Goal: Information Seeking & Learning: Find contact information

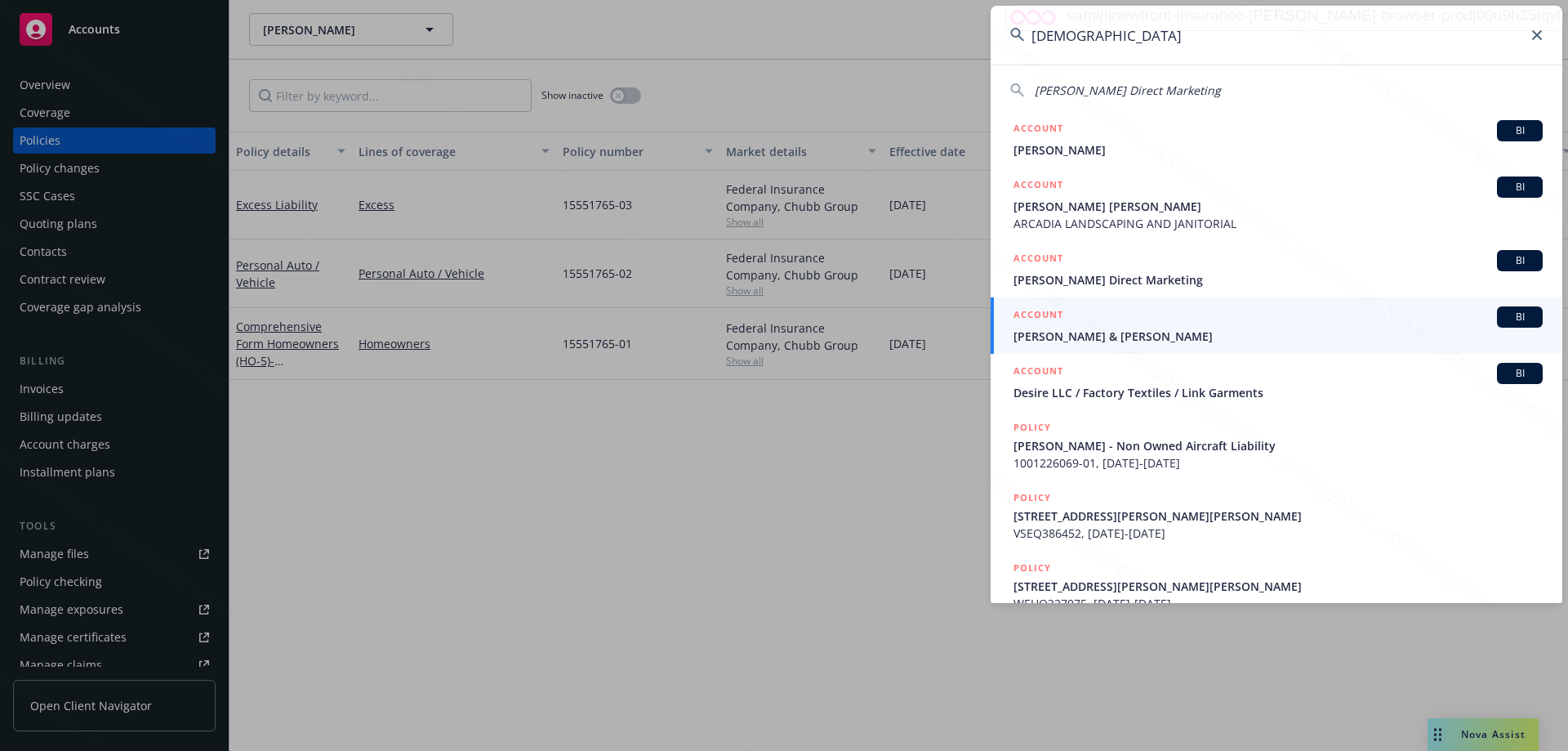
click at [996, 30] on input "[DEMOGRAPHIC_DATA]" at bounding box center [1276, 34] width 572 height 59
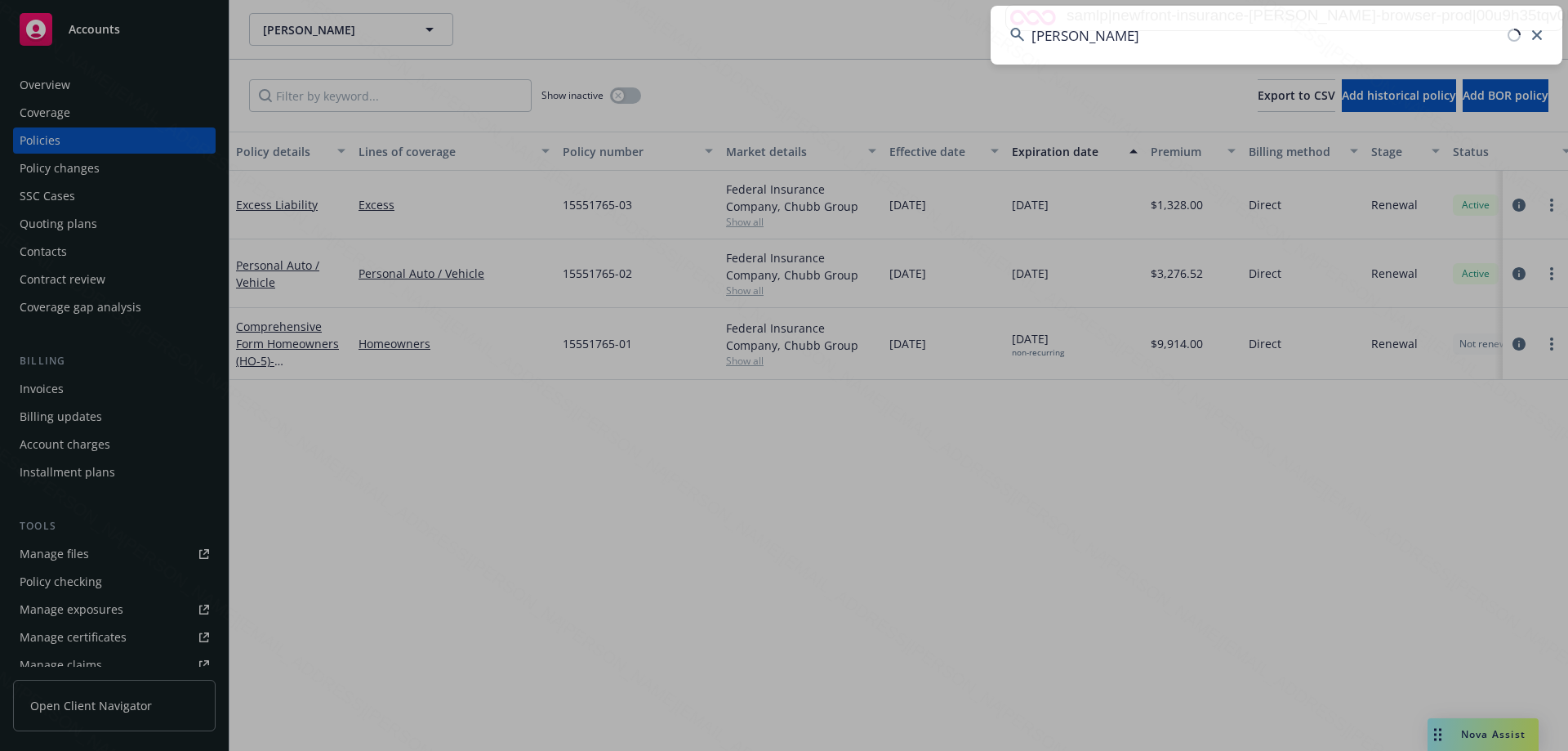
type input "[PERSON_NAME]"
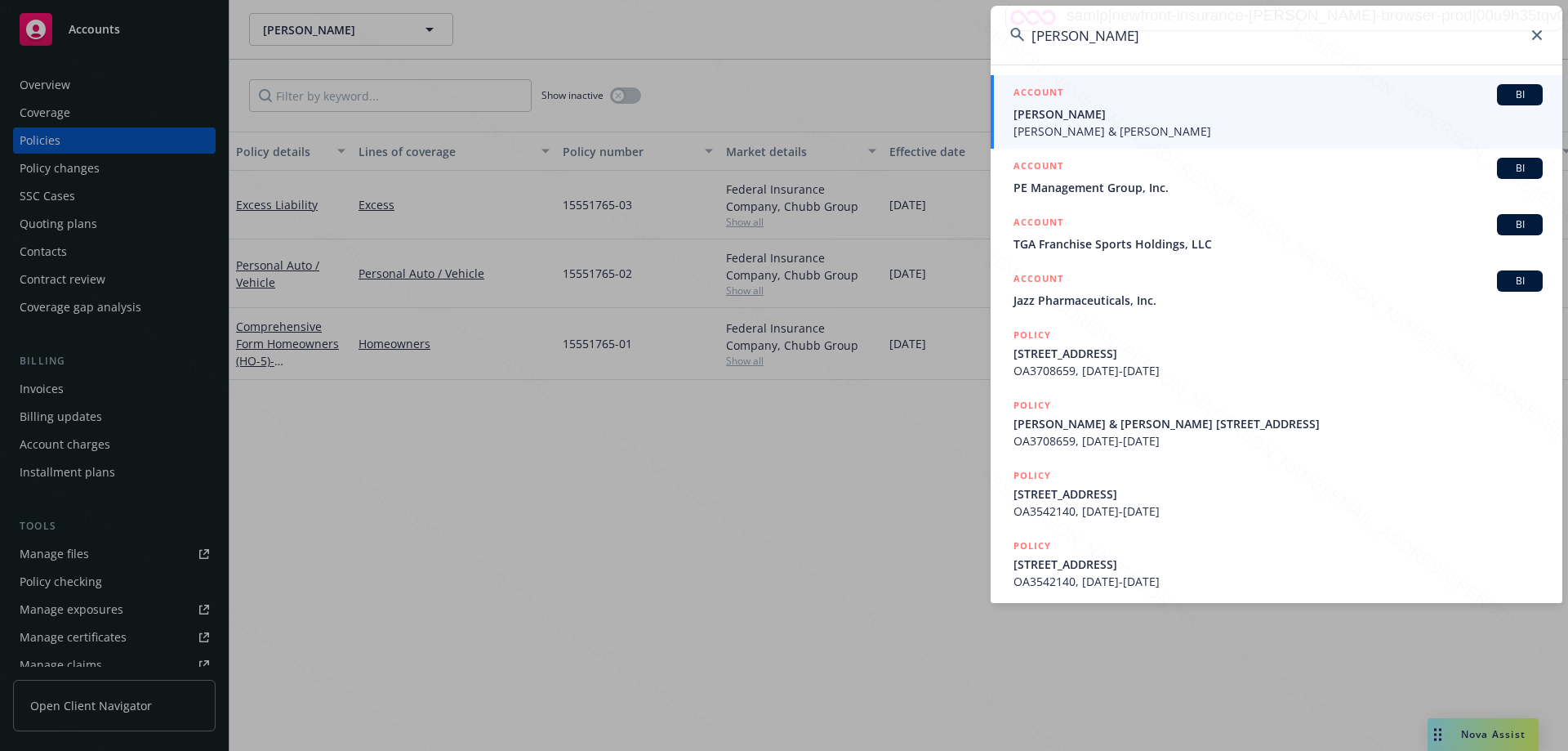
click at [1126, 123] on span "[PERSON_NAME] & [PERSON_NAME]" at bounding box center [1278, 130] width 529 height 17
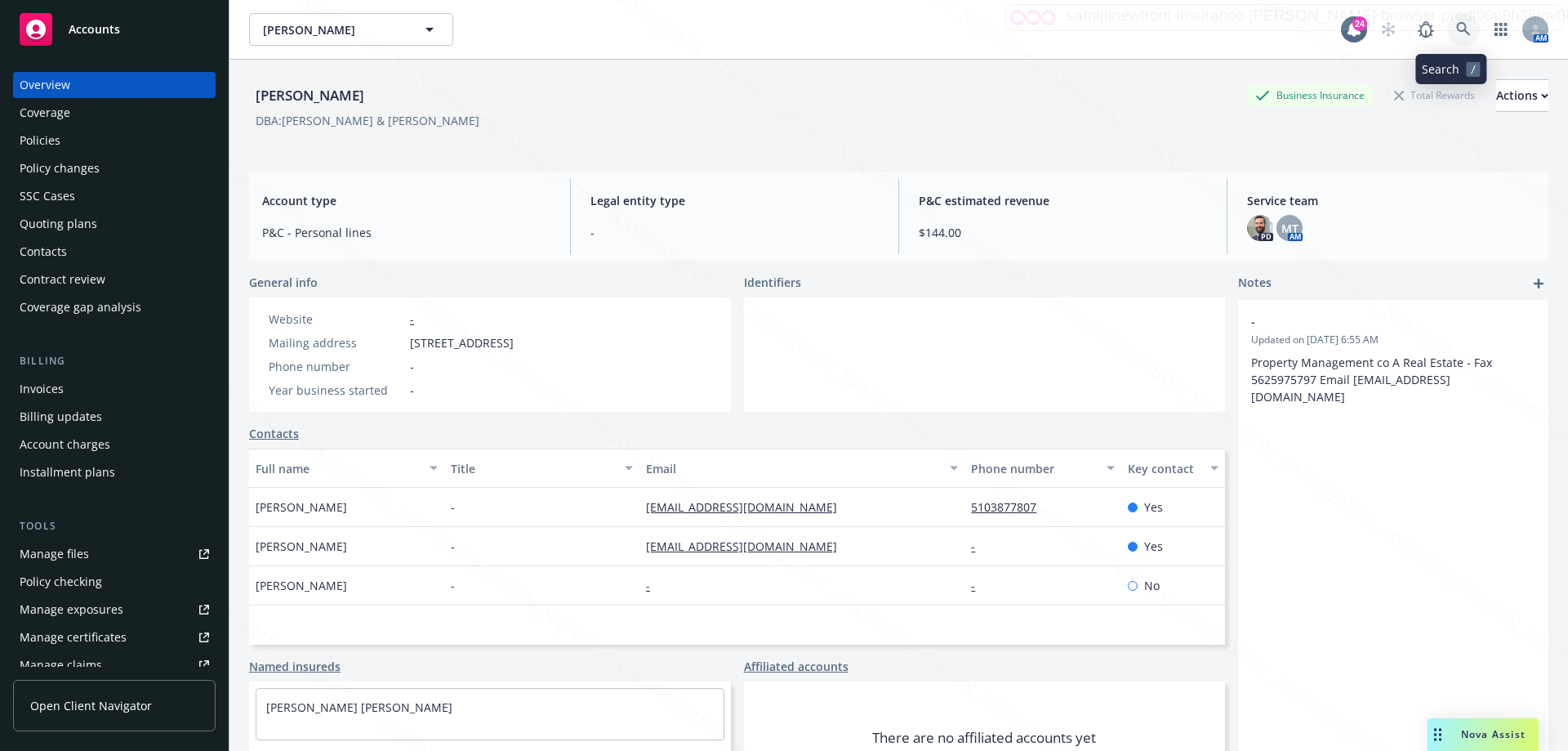
click at [1456, 31] on icon at bounding box center [1463, 29] width 14 height 14
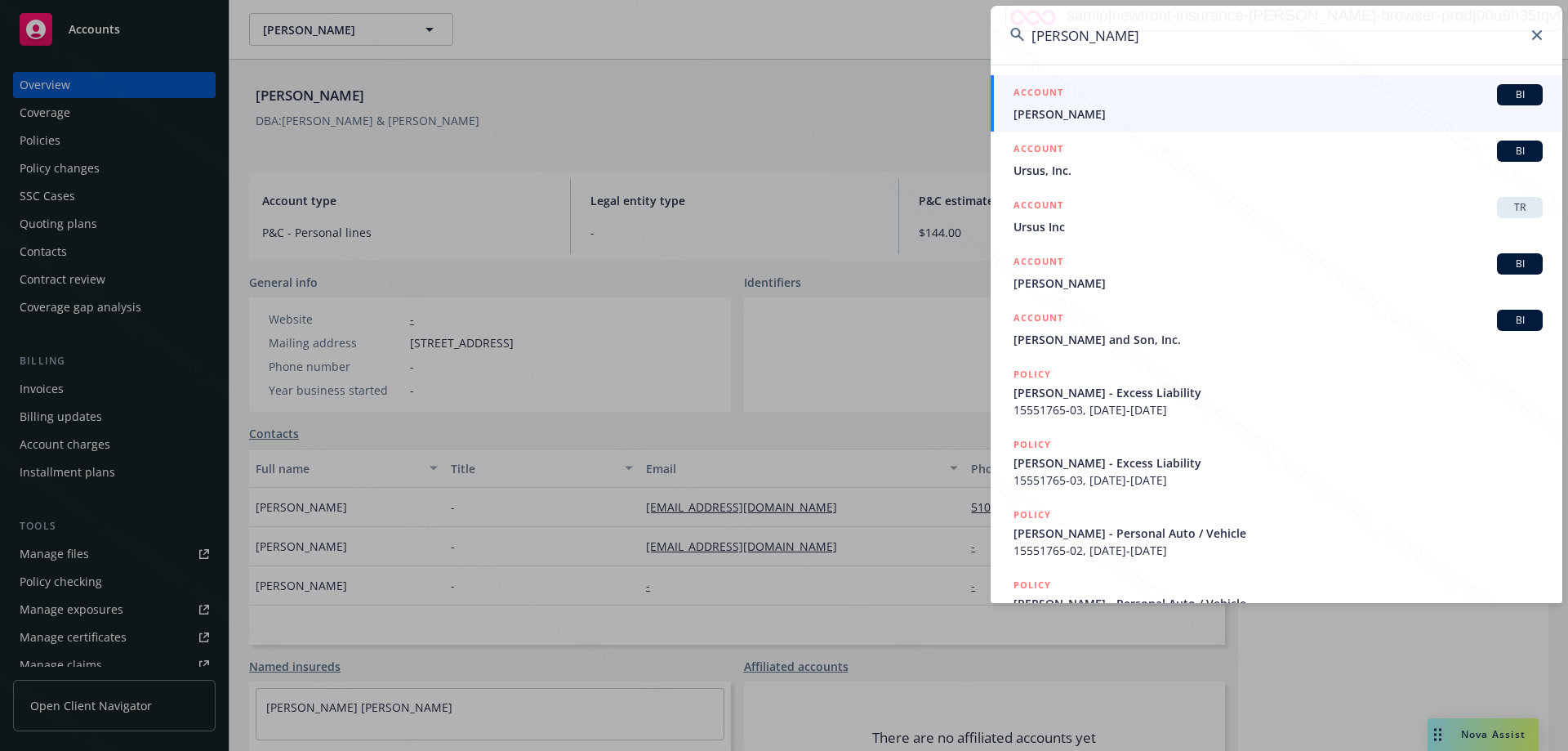
type input "[PERSON_NAME]"
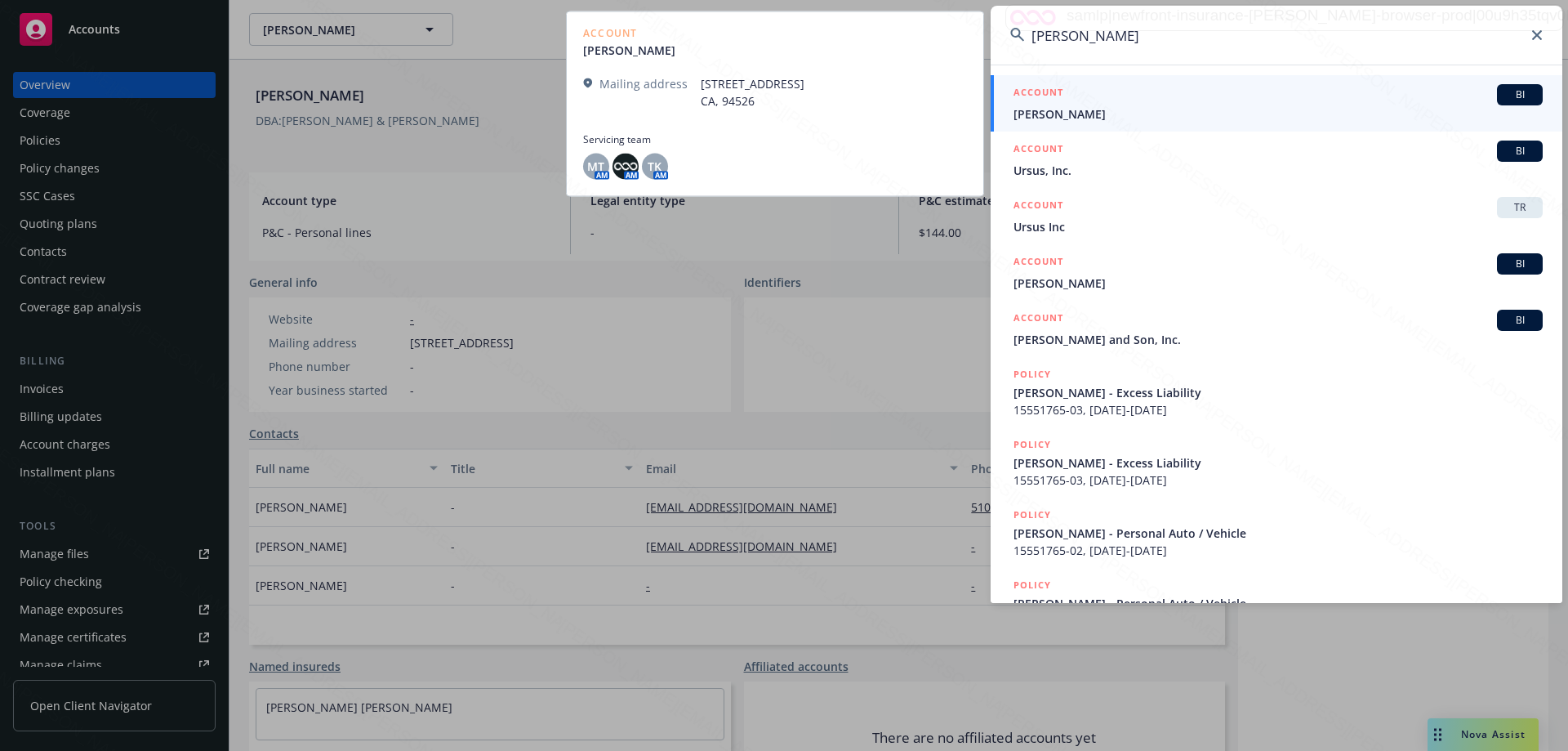
click at [1036, 120] on span "[PERSON_NAME]" at bounding box center [1278, 114] width 529 height 17
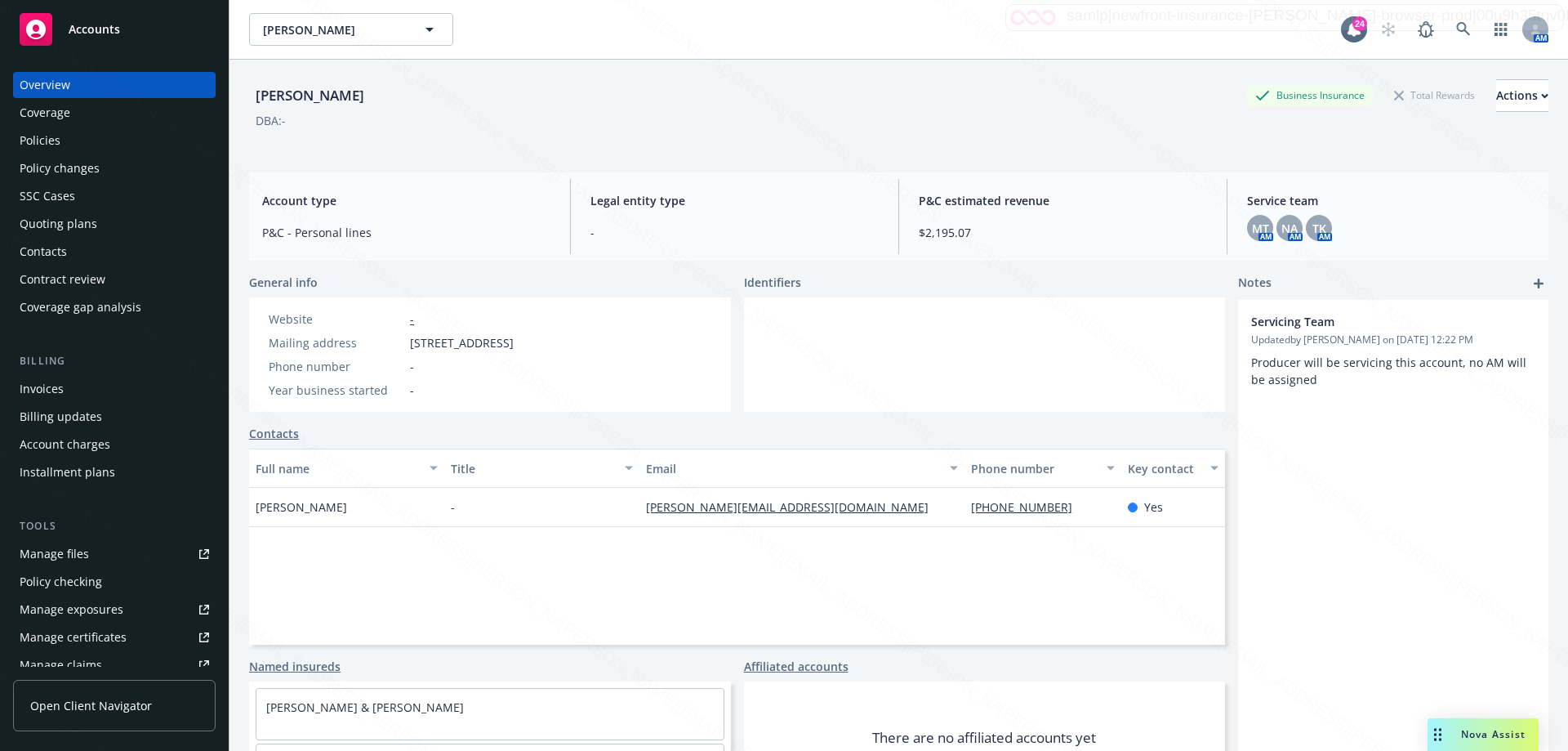
click at [27, 144] on div "Policies" at bounding box center [40, 141] width 41 height 26
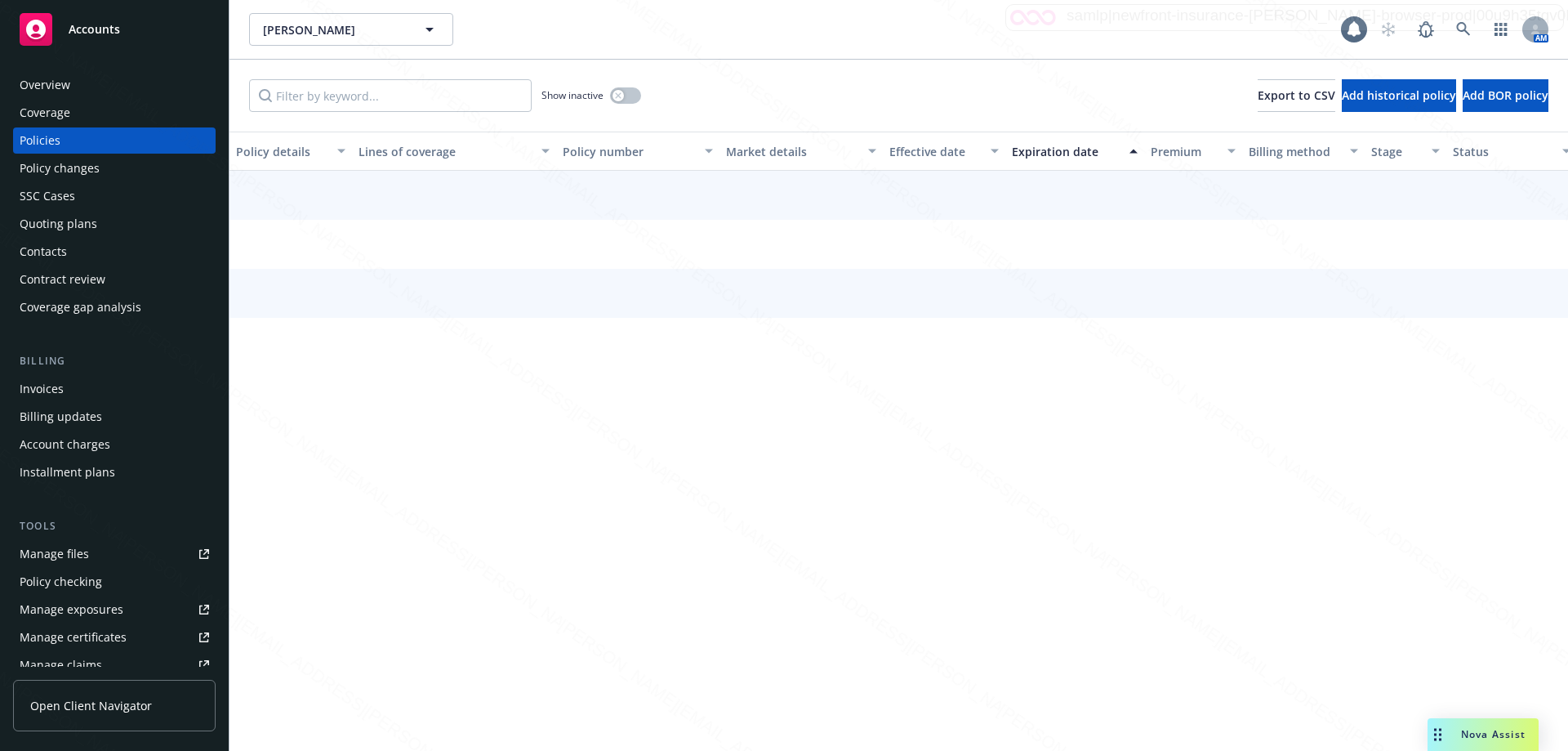
click at [1310, 548] on div "Policy details Lines of coverage Policy number Market details Effective date Ex…" at bounding box center [899, 441] width 1339 height 620
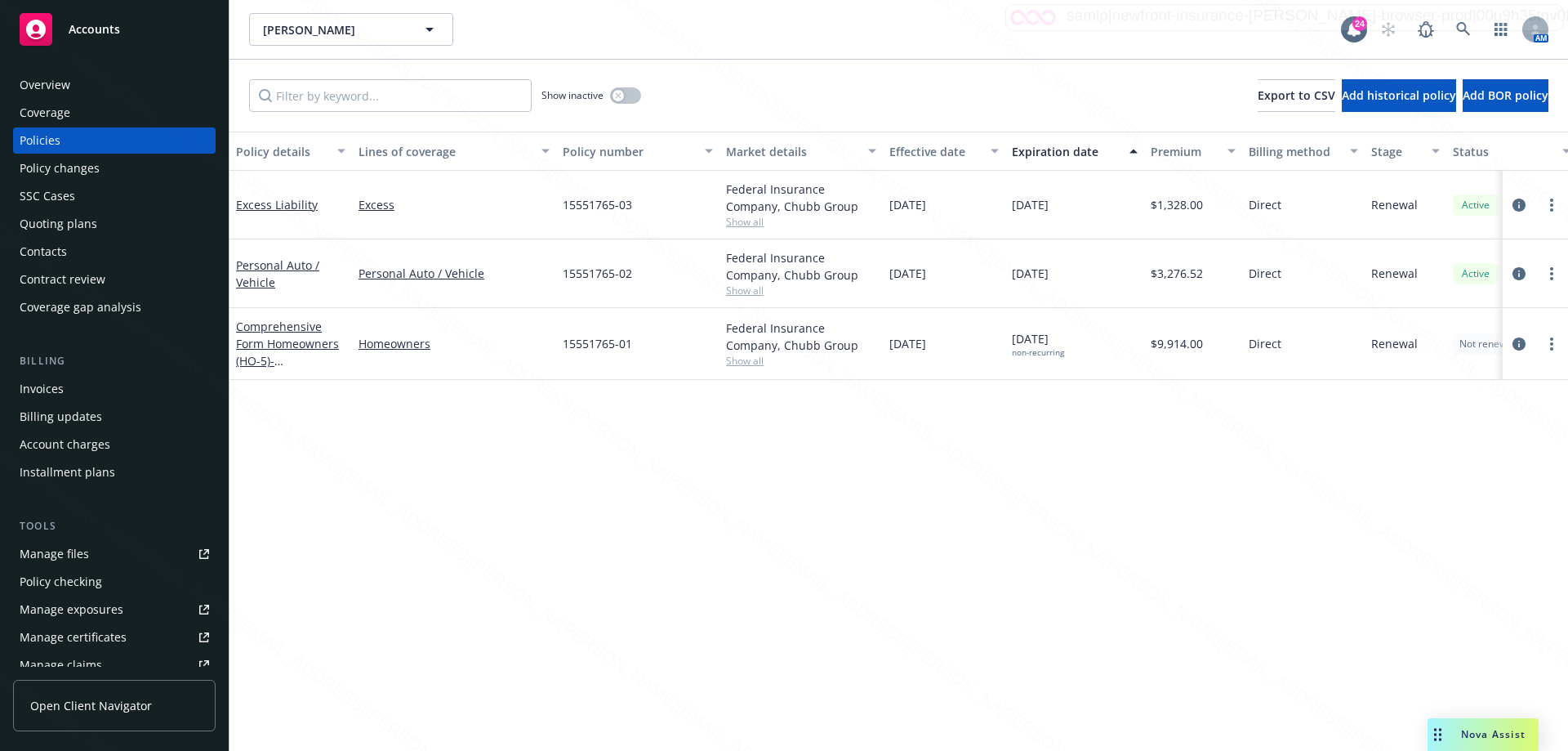
click at [754, 290] on span "Show all" at bounding box center [801, 291] width 151 height 14
drag, startPoint x: 1014, startPoint y: 562, endPoint x: 1008, endPoint y: 546, distance: 17.1
click at [1017, 561] on div "Policy details Lines of coverage Policy number Market details Effective date Ex…" at bounding box center [899, 441] width 1339 height 620
click at [46, 85] on div "Overview" at bounding box center [44, 86] width 50 height 26
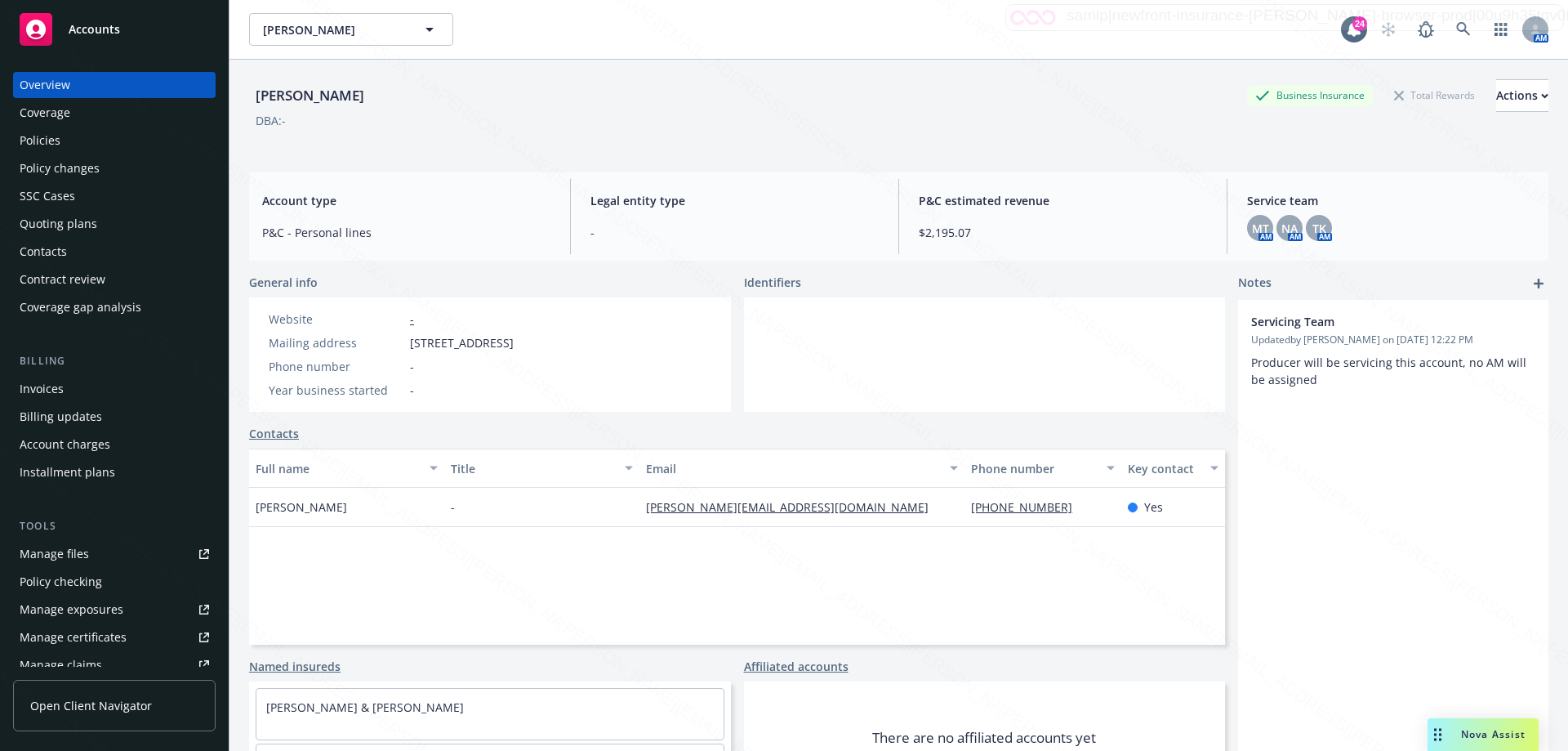
click at [262, 437] on link "Contacts" at bounding box center [274, 433] width 50 height 17
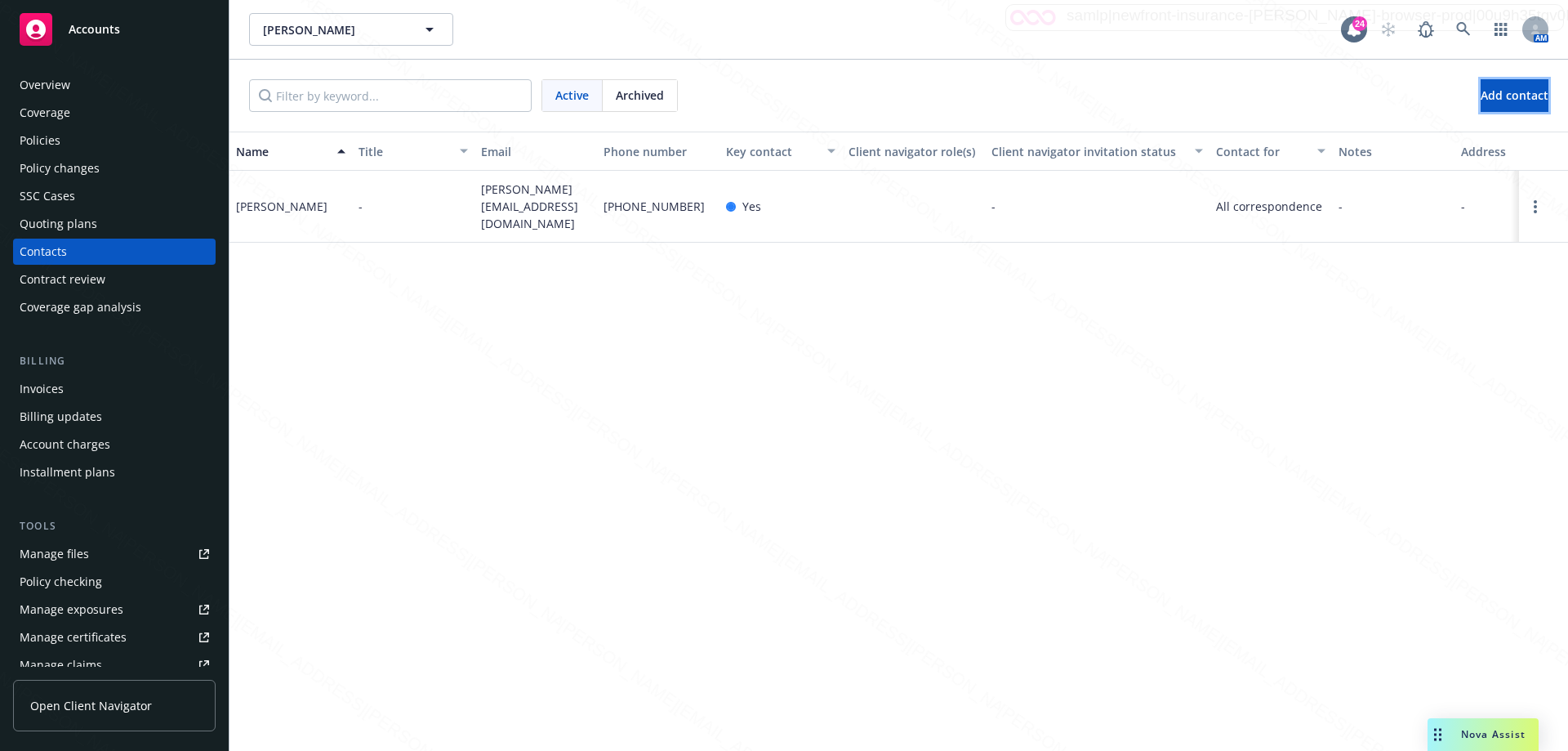
click at [1482, 93] on span "Add contact" at bounding box center [1514, 95] width 68 height 16
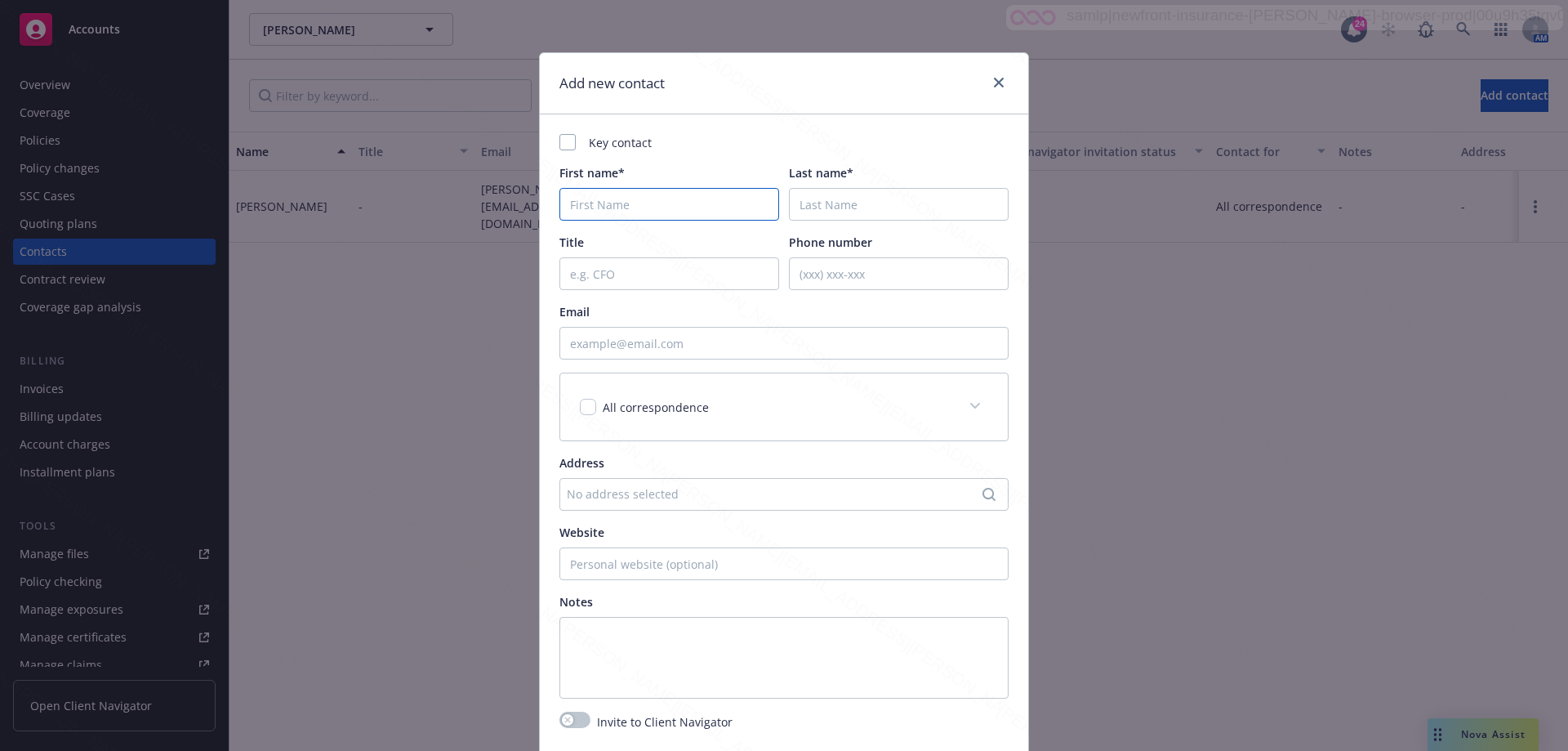
click at [586, 206] on input "First name*" at bounding box center [669, 204] width 219 height 33
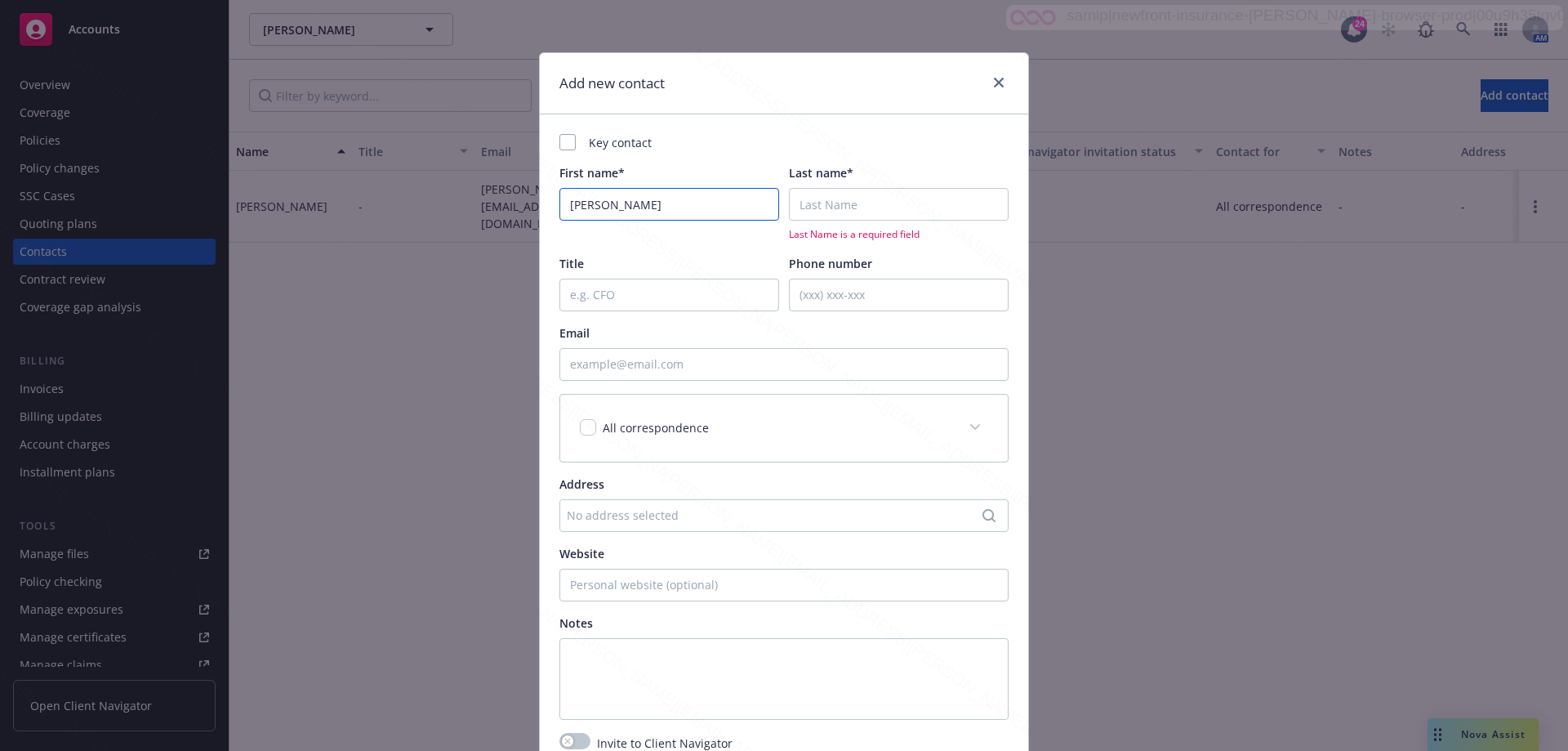
type input "[PERSON_NAME]"
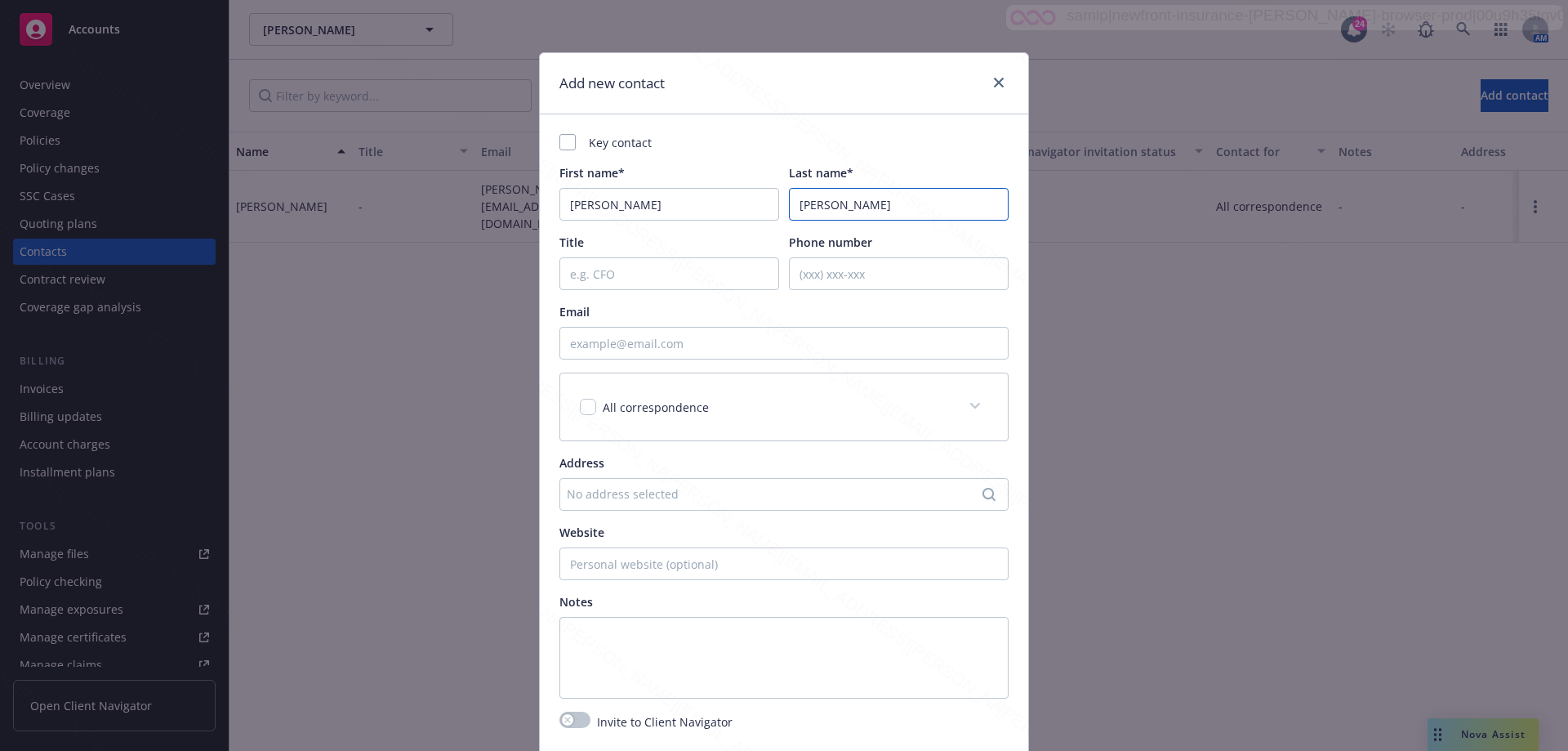
type input "[PERSON_NAME]"
click at [614, 342] on input "Email" at bounding box center [784, 343] width 449 height 33
type input "[EMAIL_ADDRESS][DOMAIN_NAME]"
click at [1282, 351] on div "Add new contact Key contact First name* [PERSON_NAME] Last name* [PERSON_NAME] …" at bounding box center [784, 376] width 1568 height 751
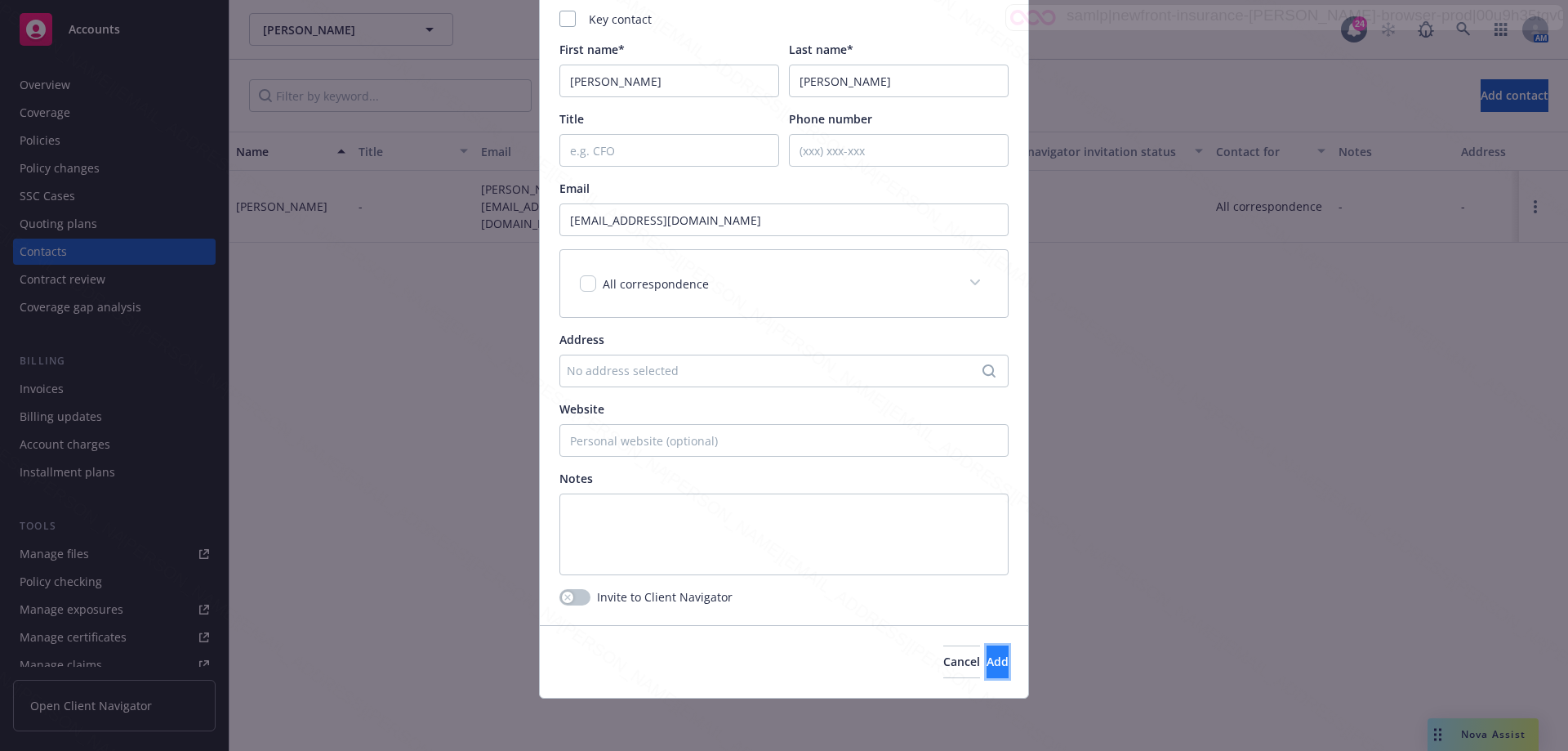
click at [987, 667] on span "Add" at bounding box center [997, 662] width 22 height 16
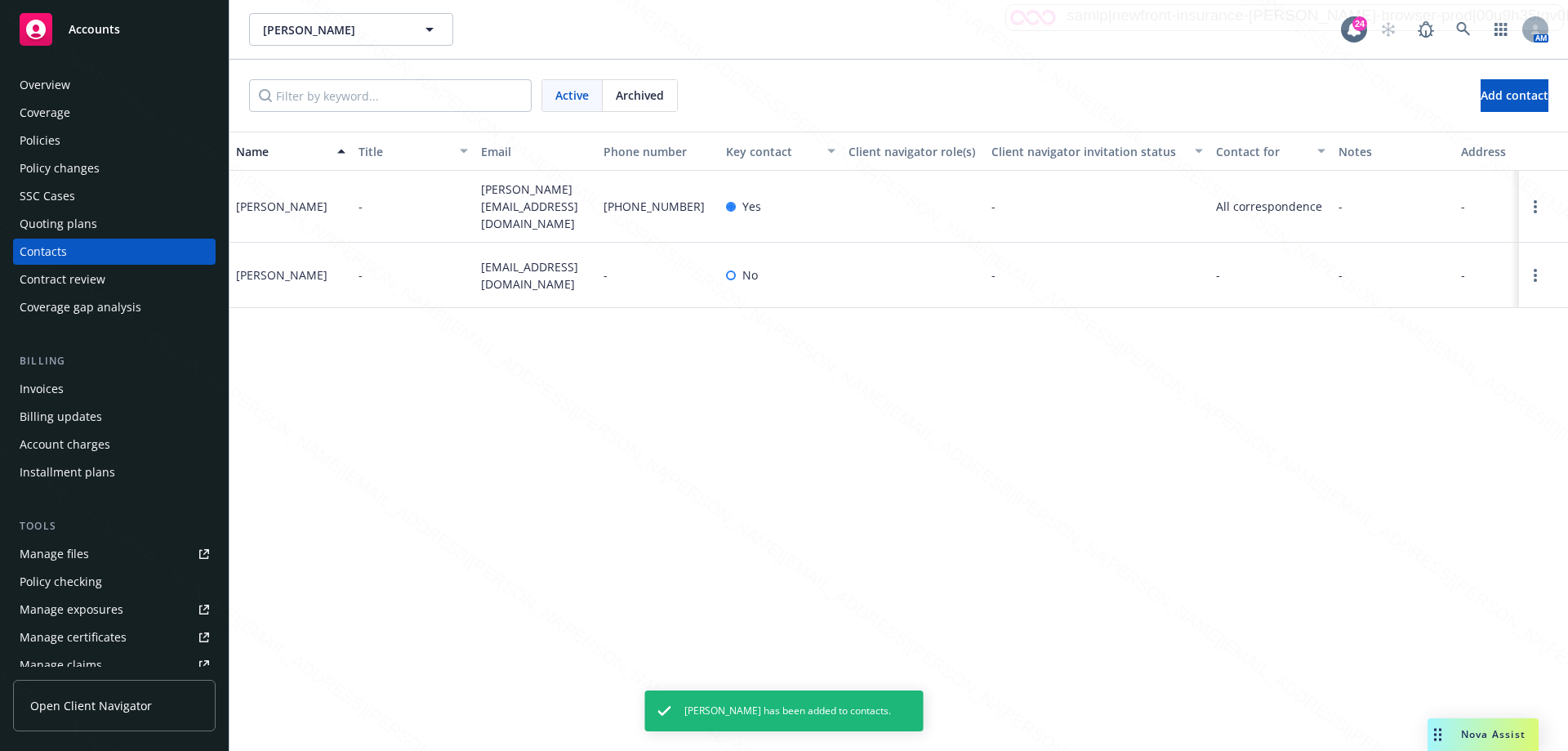
click at [59, 84] on div "Overview" at bounding box center [44, 86] width 50 height 26
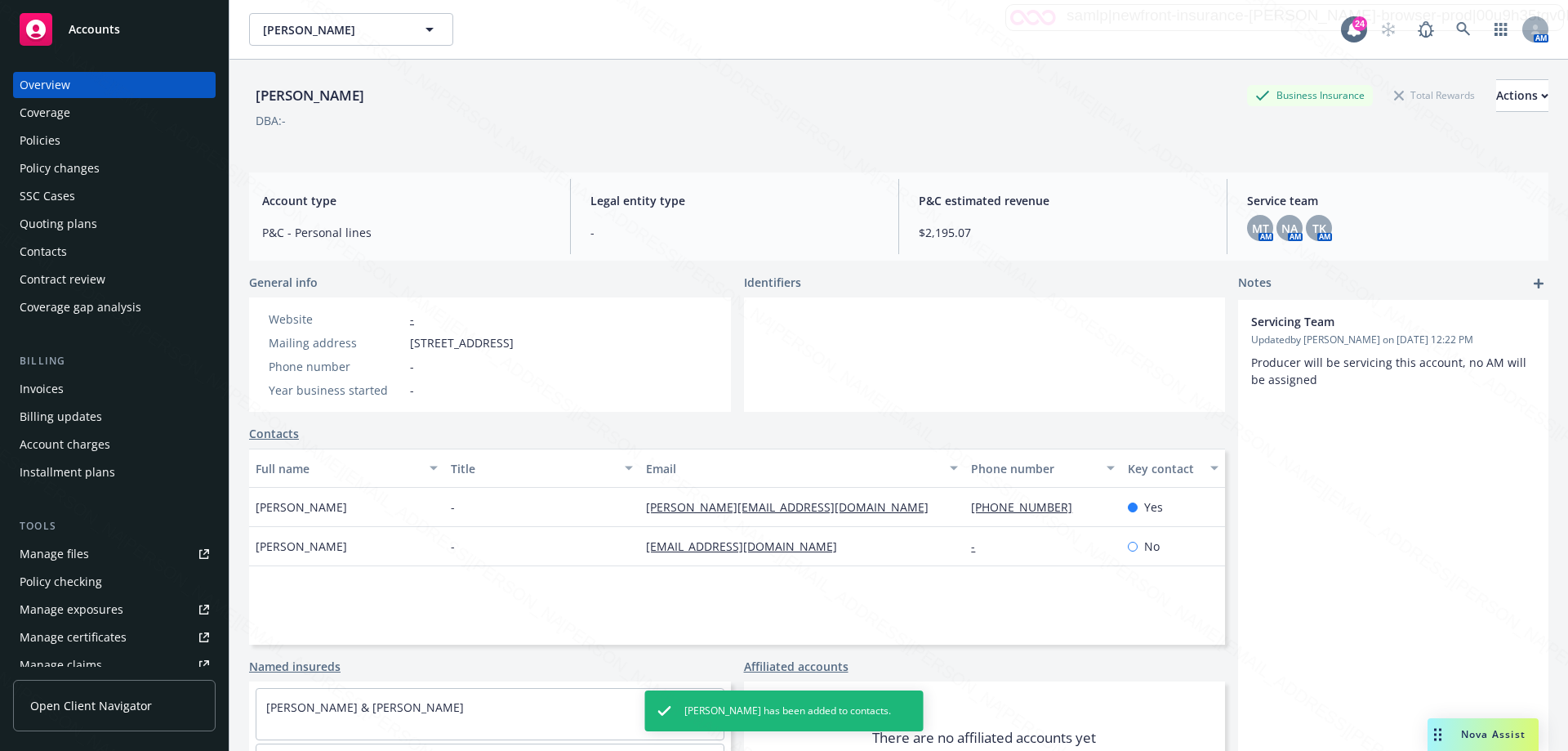
click at [1415, 554] on div "Servicing Team Updated by [PERSON_NAME] on [DATE] 12:22 PM Producer will be ser…" at bounding box center [1393, 565] width 310 height 532
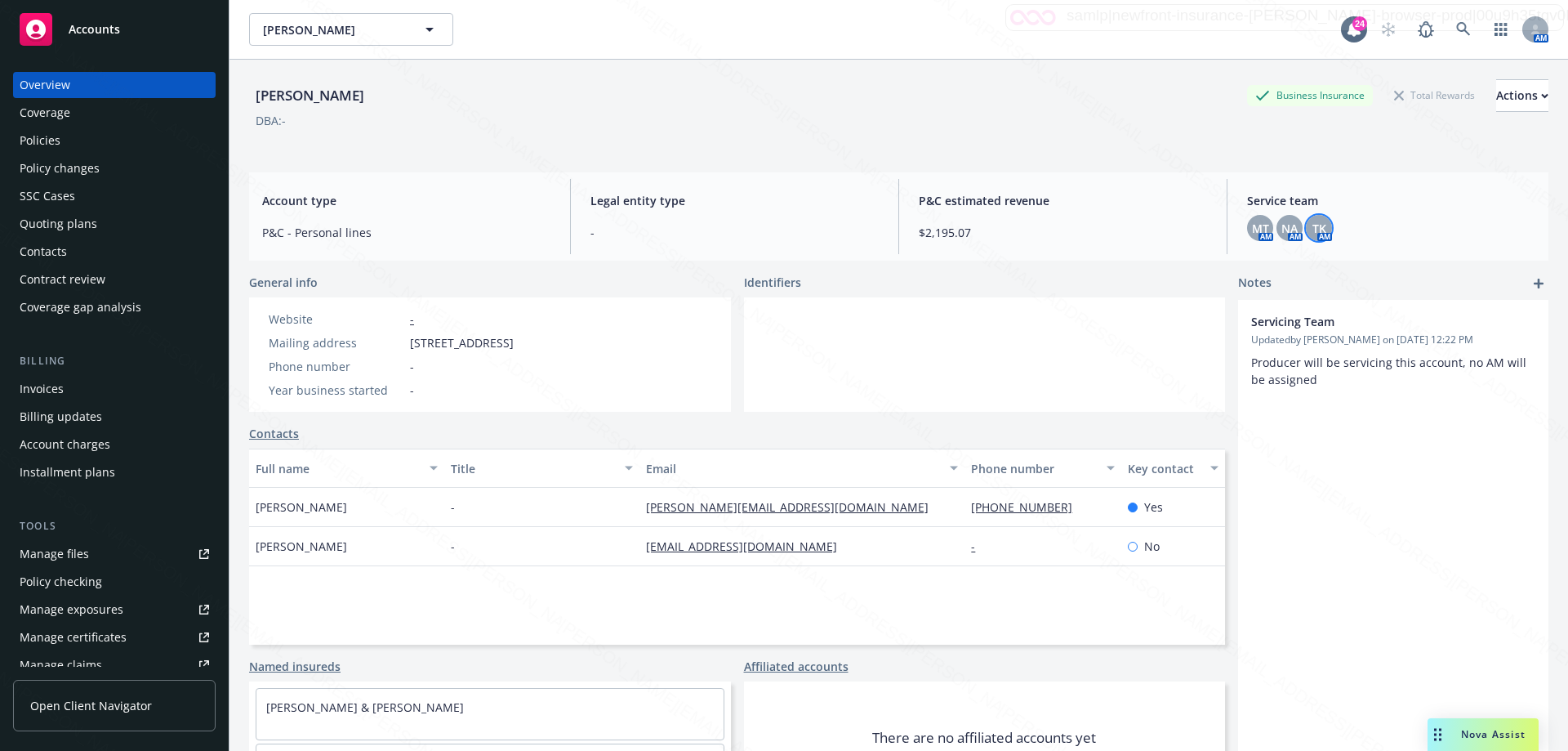
click at [1313, 223] on span "TK" at bounding box center [1320, 227] width 14 height 17
click at [1282, 228] on span "NA" at bounding box center [1290, 227] width 17 height 17
click at [1252, 234] on span "MT" at bounding box center [1260, 227] width 17 height 17
click at [1424, 509] on div "Servicing Team Updated by [PERSON_NAME] on [DATE] 12:22 PM Producer will be ser…" at bounding box center [1393, 565] width 310 height 532
click at [48, 150] on div "Policies" at bounding box center [40, 141] width 41 height 26
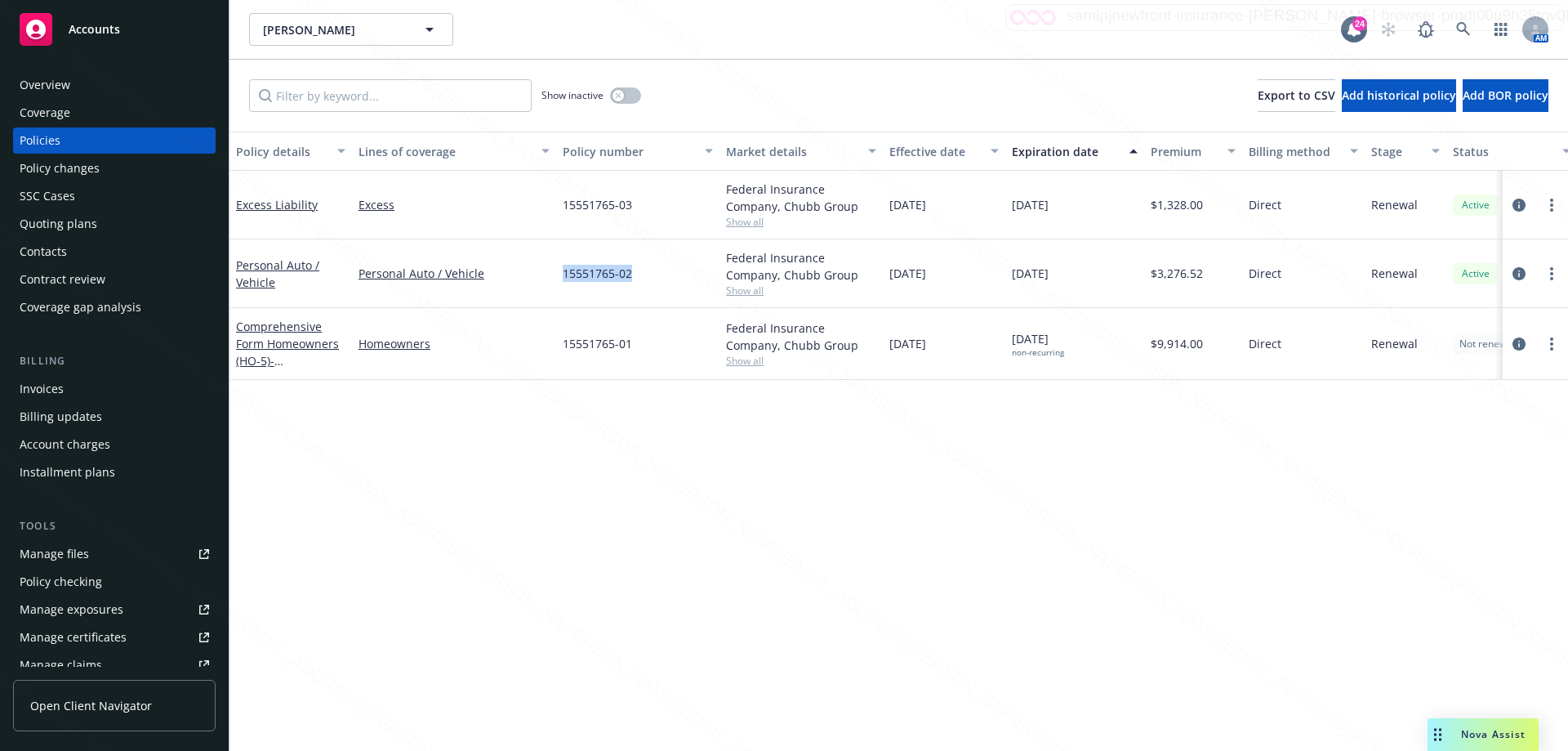
drag, startPoint x: 562, startPoint y: 270, endPoint x: 668, endPoint y: 286, distance: 107.2
click at [668, 286] on div "15551765-02" at bounding box center [637, 274] width 163 height 69
click at [1463, 26] on icon at bounding box center [1463, 29] width 15 height 15
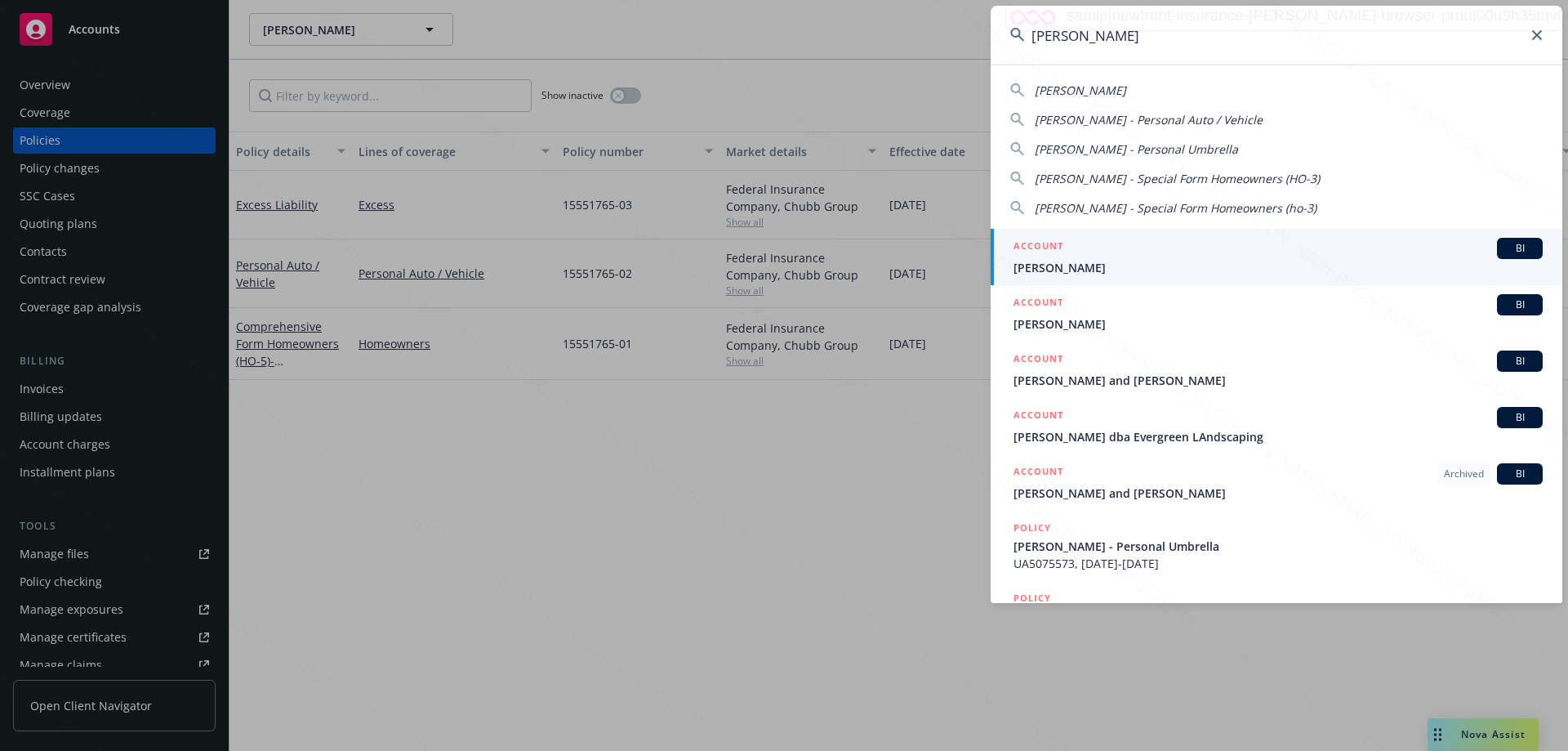
type input "[PERSON_NAME]"
click at [1092, 271] on span "[PERSON_NAME]" at bounding box center [1278, 267] width 529 height 17
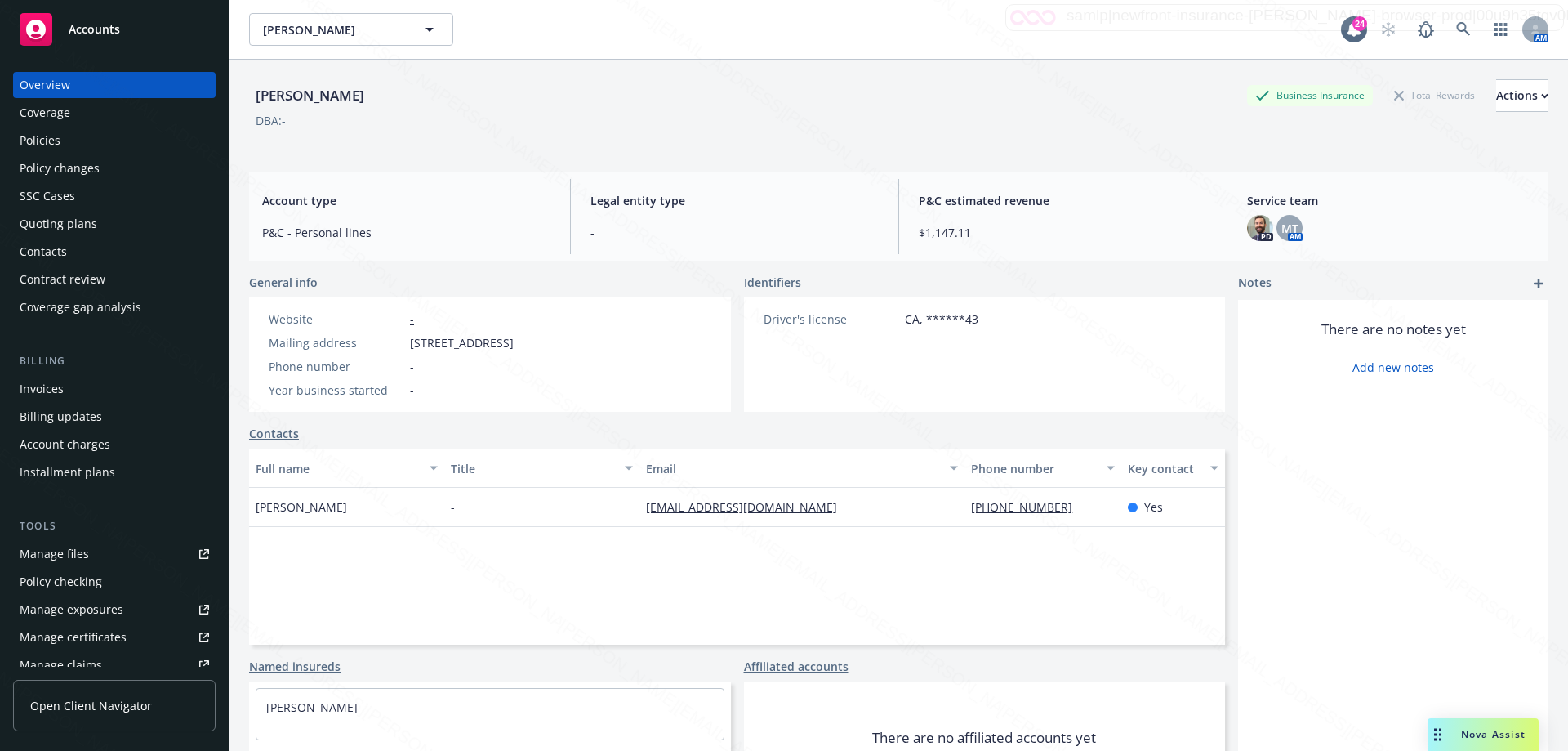
click at [39, 138] on div "Policies" at bounding box center [40, 141] width 41 height 26
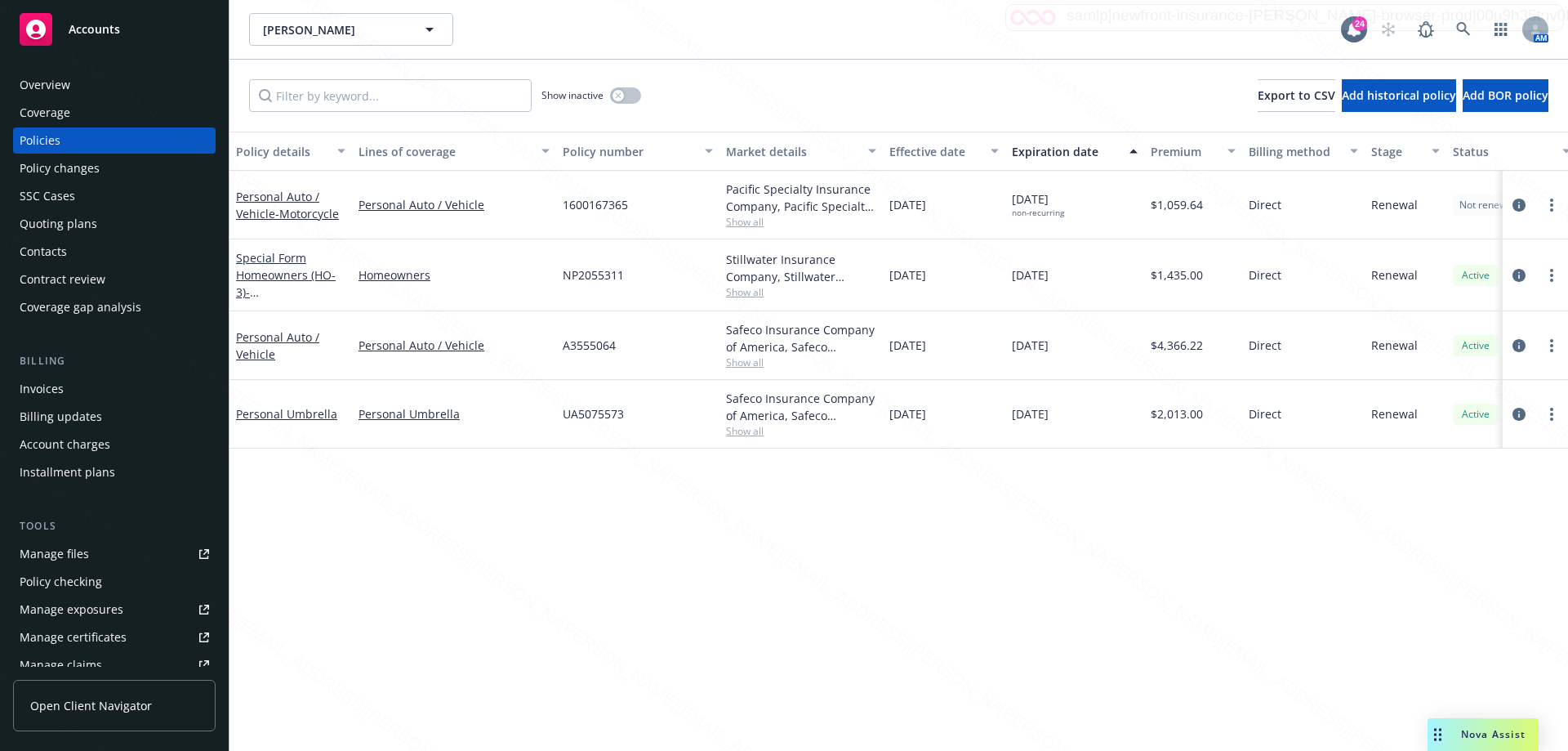
click at [812, 537] on div "Policy details Lines of coverage Policy number Market details Effective date Ex…" at bounding box center [899, 441] width 1339 height 620
drag, startPoint x: 12, startPoint y: 88, endPoint x: 32, endPoint y: 93, distance: 20.6
click at [13, 88] on div "Overview Coverage Policies Policy changes SSC Cases Quoting plans Contacts Cont…" at bounding box center [115, 401] width 229 height 699
click at [38, 85] on div "Overview" at bounding box center [44, 86] width 50 height 26
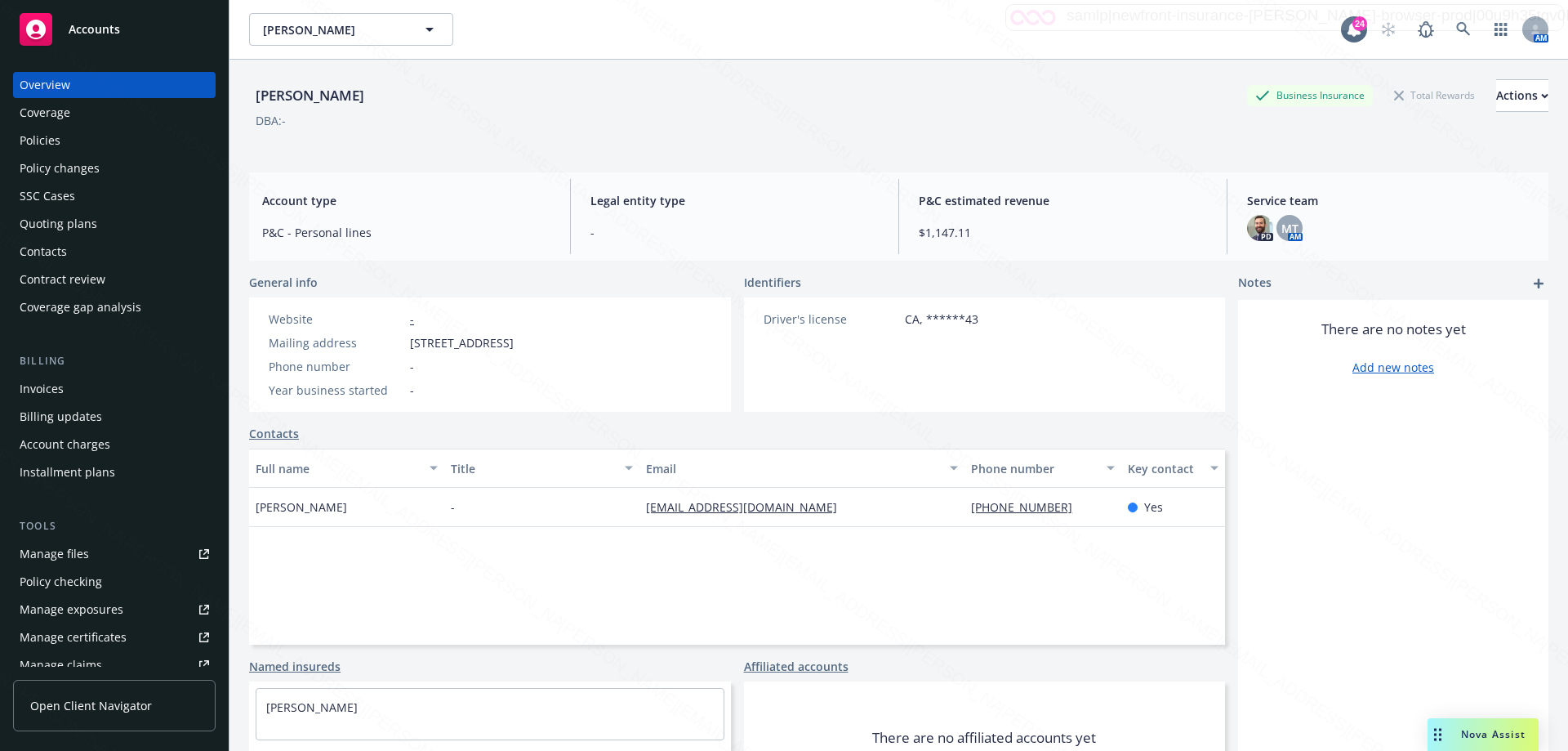
click at [1354, 554] on div "There are no notes yet Add new notes" at bounding box center [1393, 565] width 310 height 532
click at [1456, 26] on icon at bounding box center [1463, 29] width 15 height 15
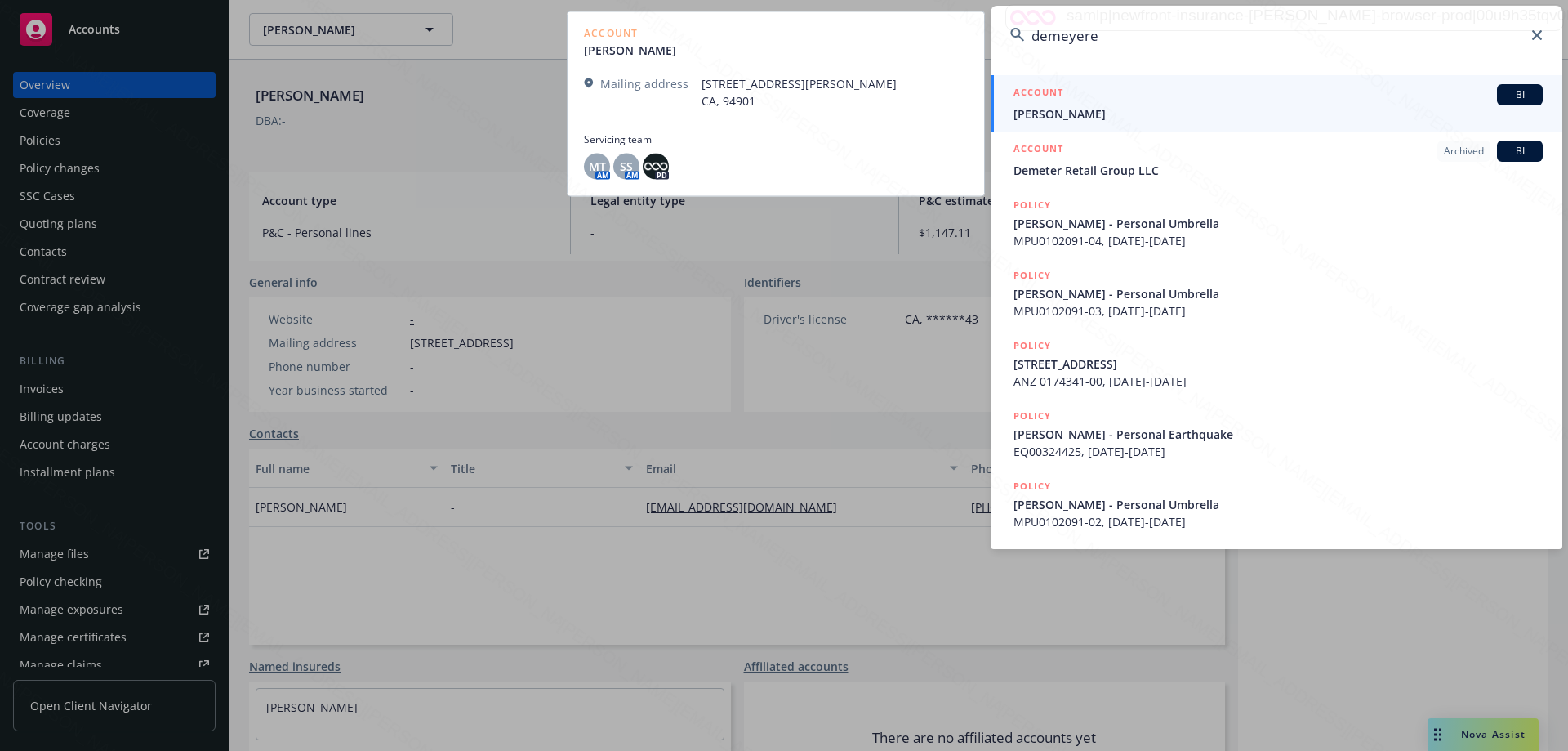
type input "demeyere"
click at [1039, 112] on span "[PERSON_NAME]" at bounding box center [1278, 114] width 529 height 17
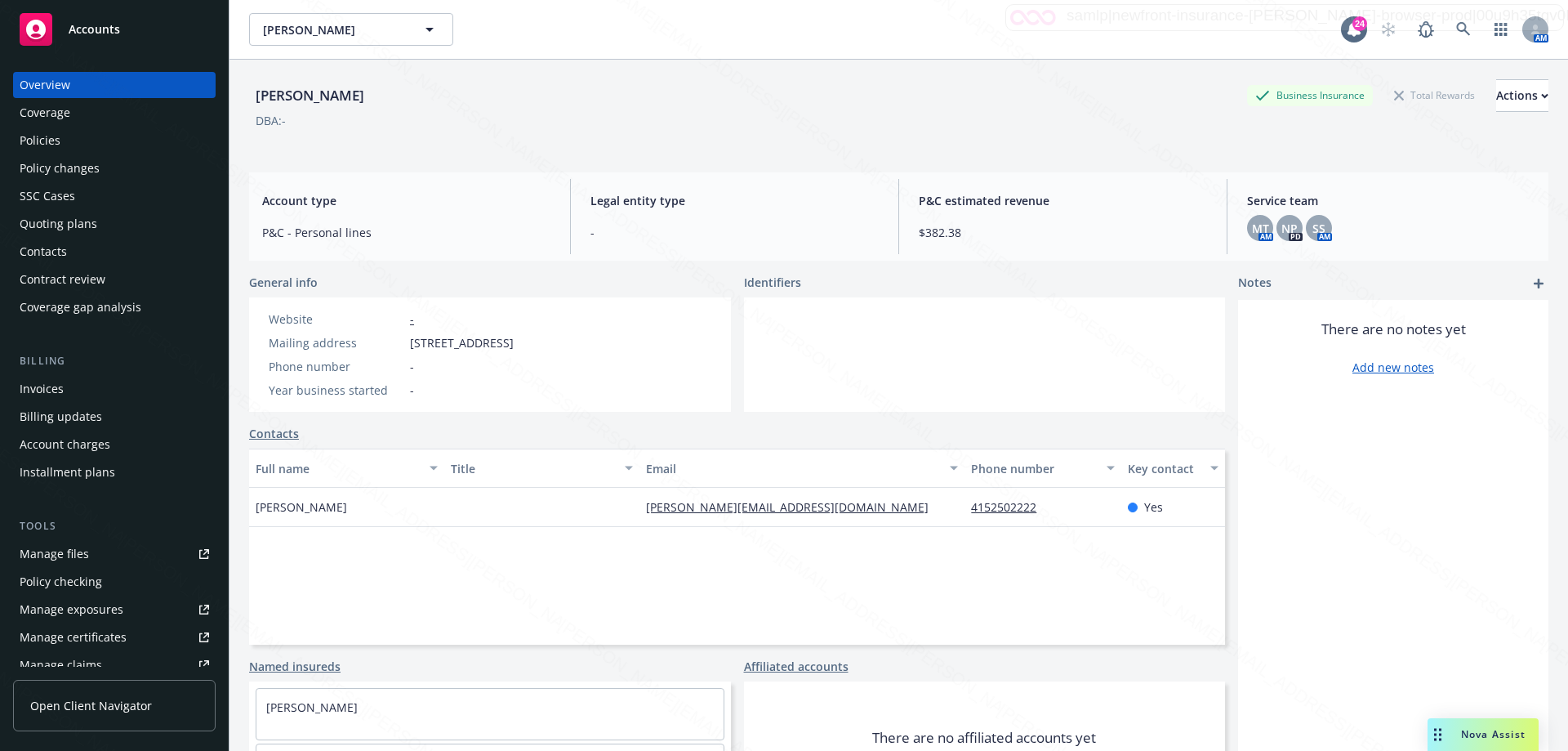
click at [41, 140] on div "Policies" at bounding box center [40, 141] width 41 height 26
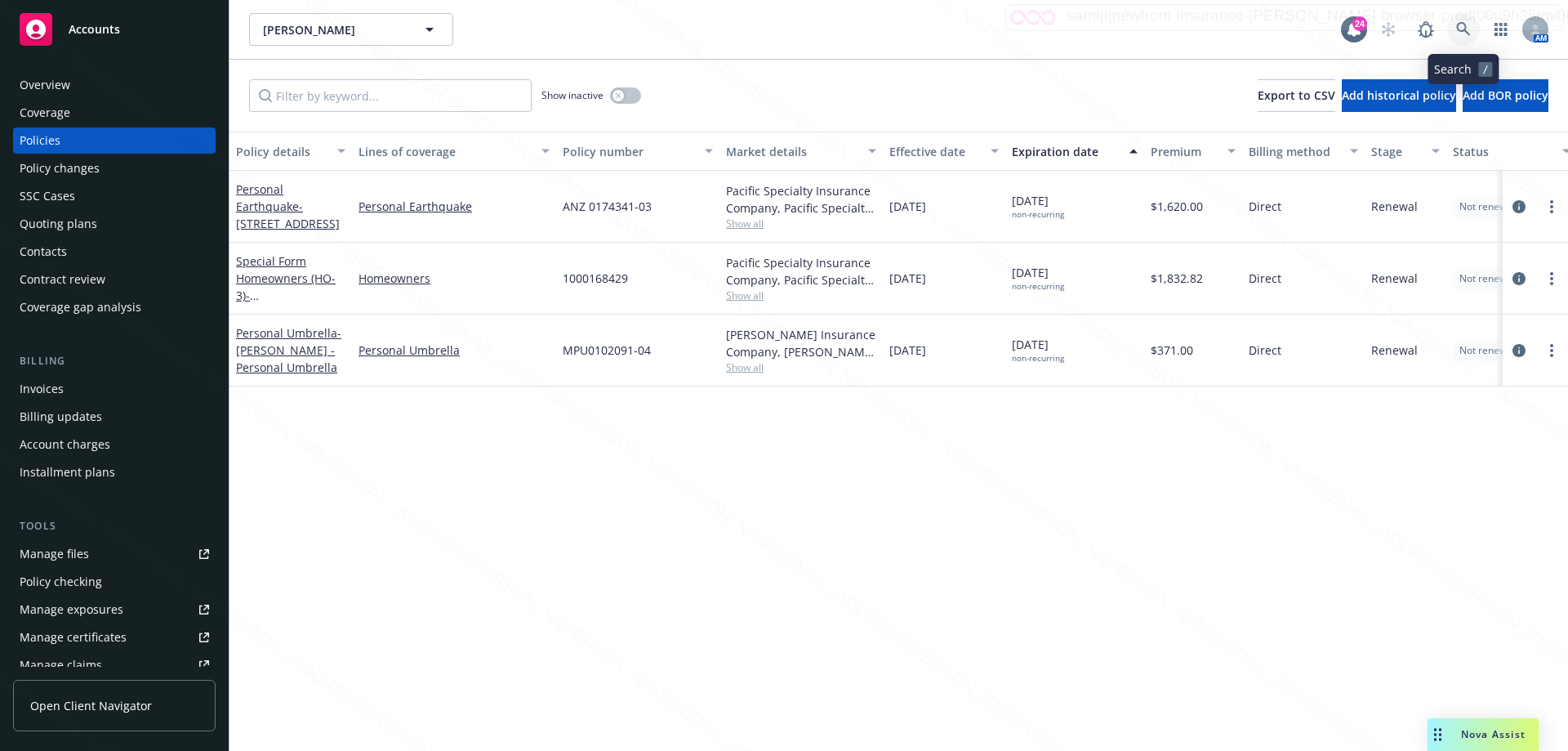
click at [1462, 27] on icon at bounding box center [1463, 29] width 15 height 15
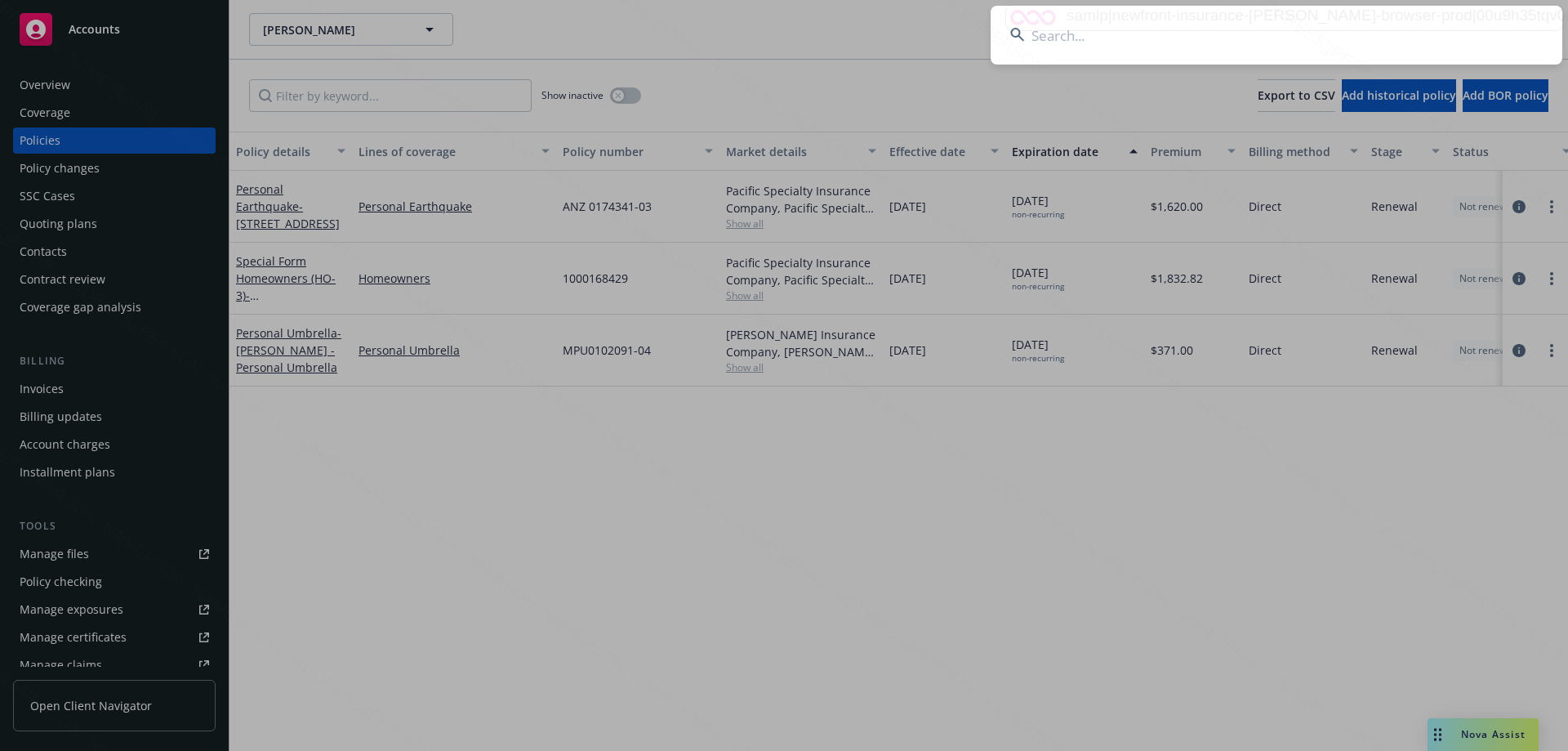
click at [1223, 44] on input at bounding box center [1276, 34] width 572 height 59
type input "clever"
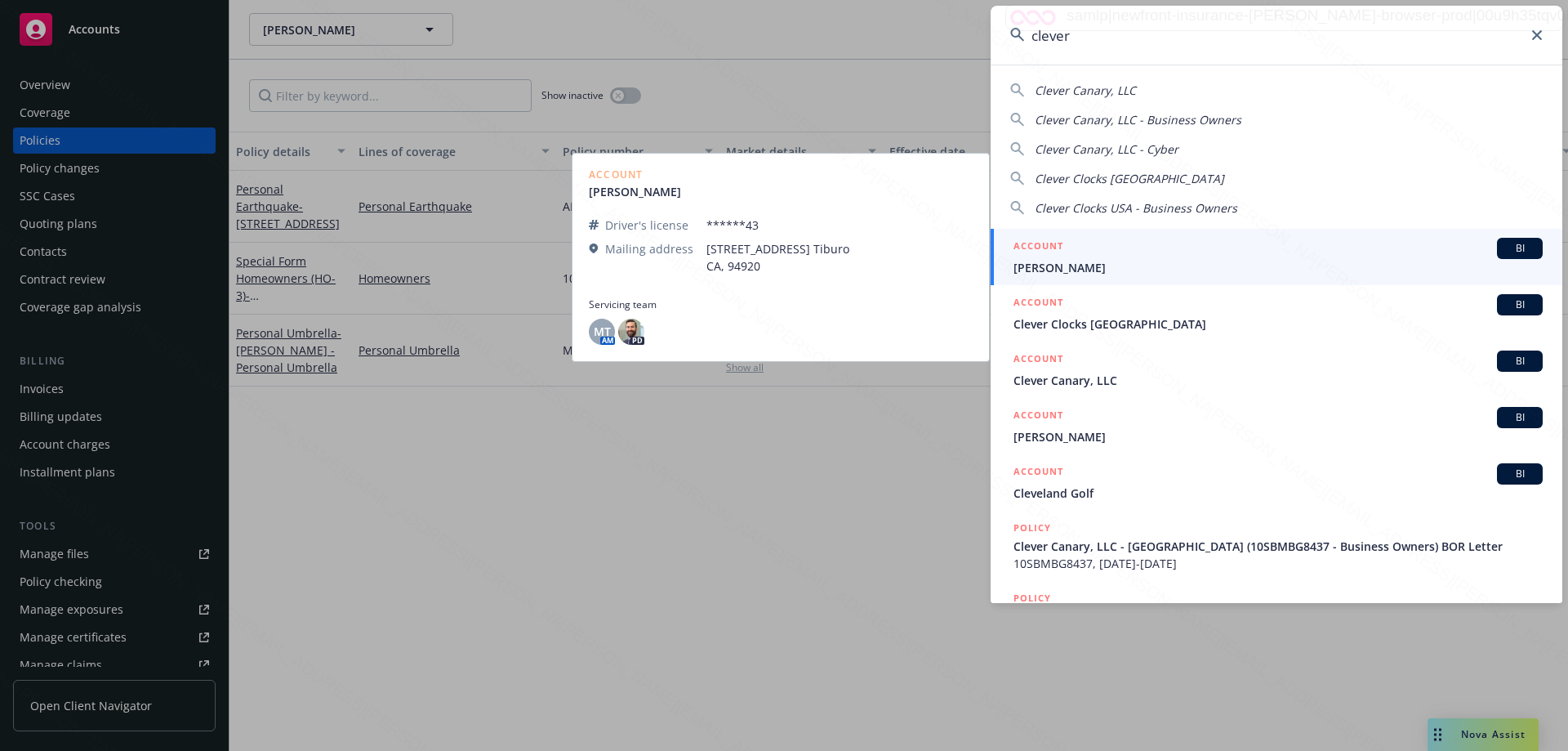
click at [1074, 261] on span "[PERSON_NAME]" at bounding box center [1278, 267] width 529 height 17
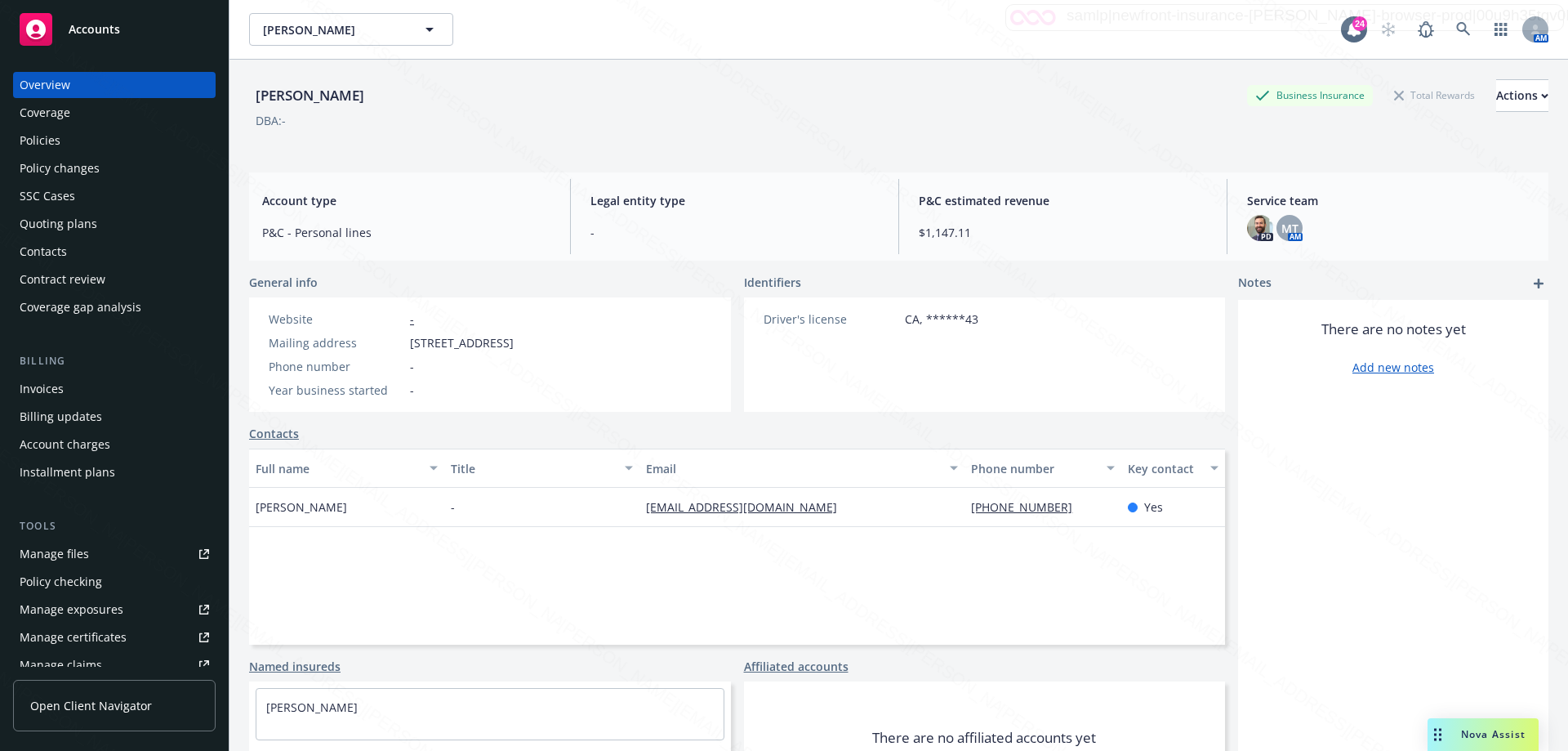
click at [26, 137] on div "Policies" at bounding box center [40, 141] width 41 height 26
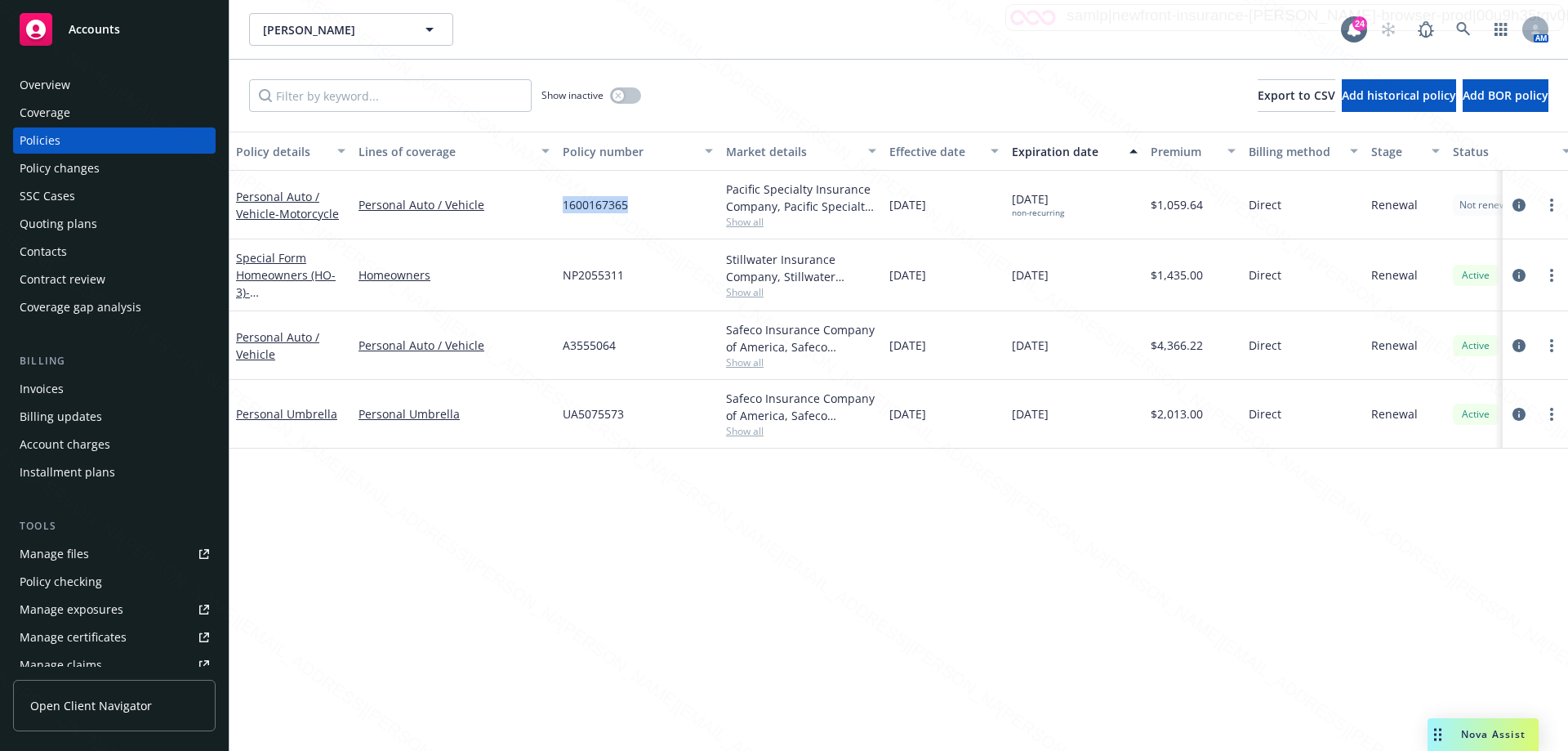
drag, startPoint x: 652, startPoint y: 204, endPoint x: 559, endPoint y: 202, distance: 93.0
click at [559, 202] on div "1600167365" at bounding box center [637, 205] width 163 height 69
copy span "1600167365"
click at [1462, 30] on icon at bounding box center [1463, 29] width 14 height 14
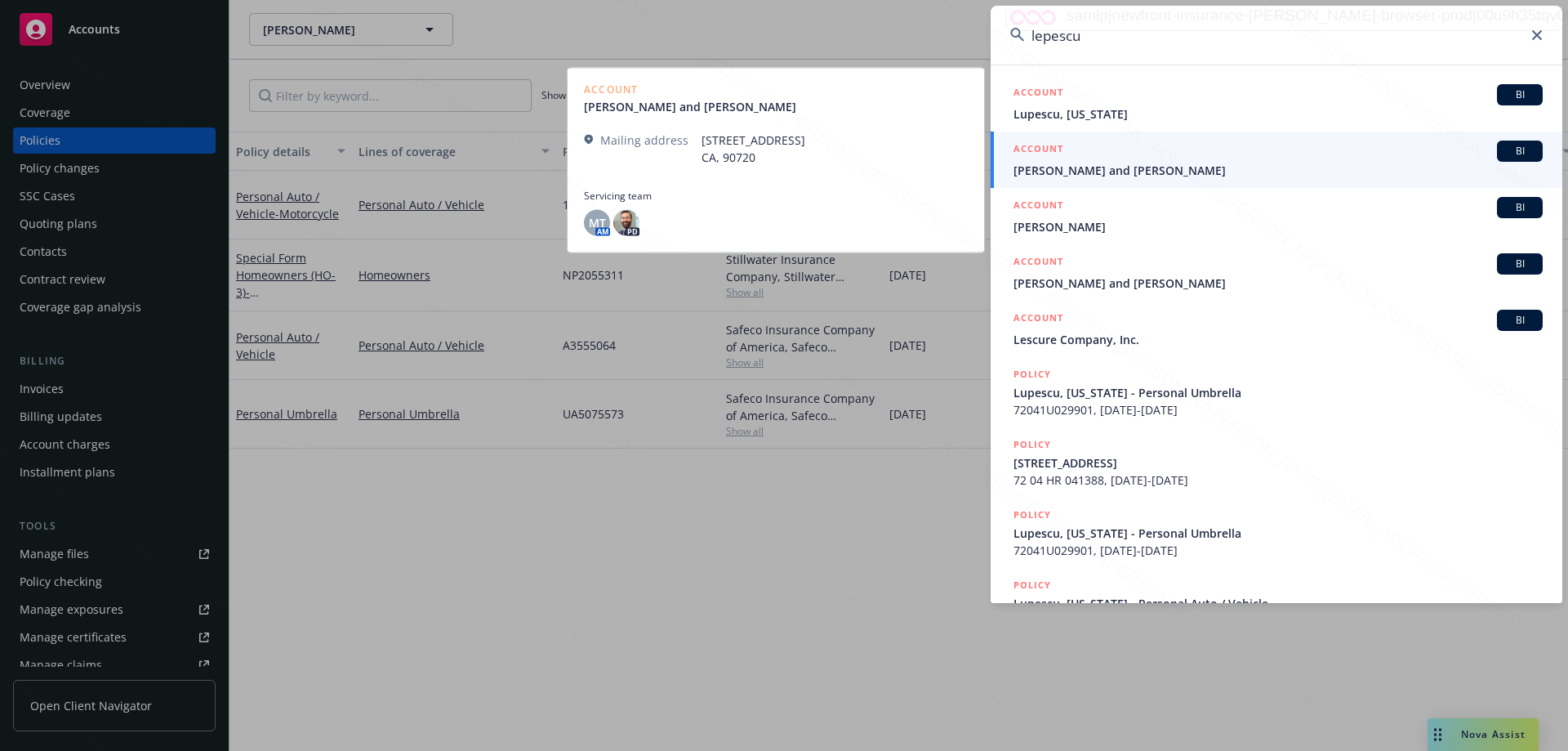
type input "lepescu"
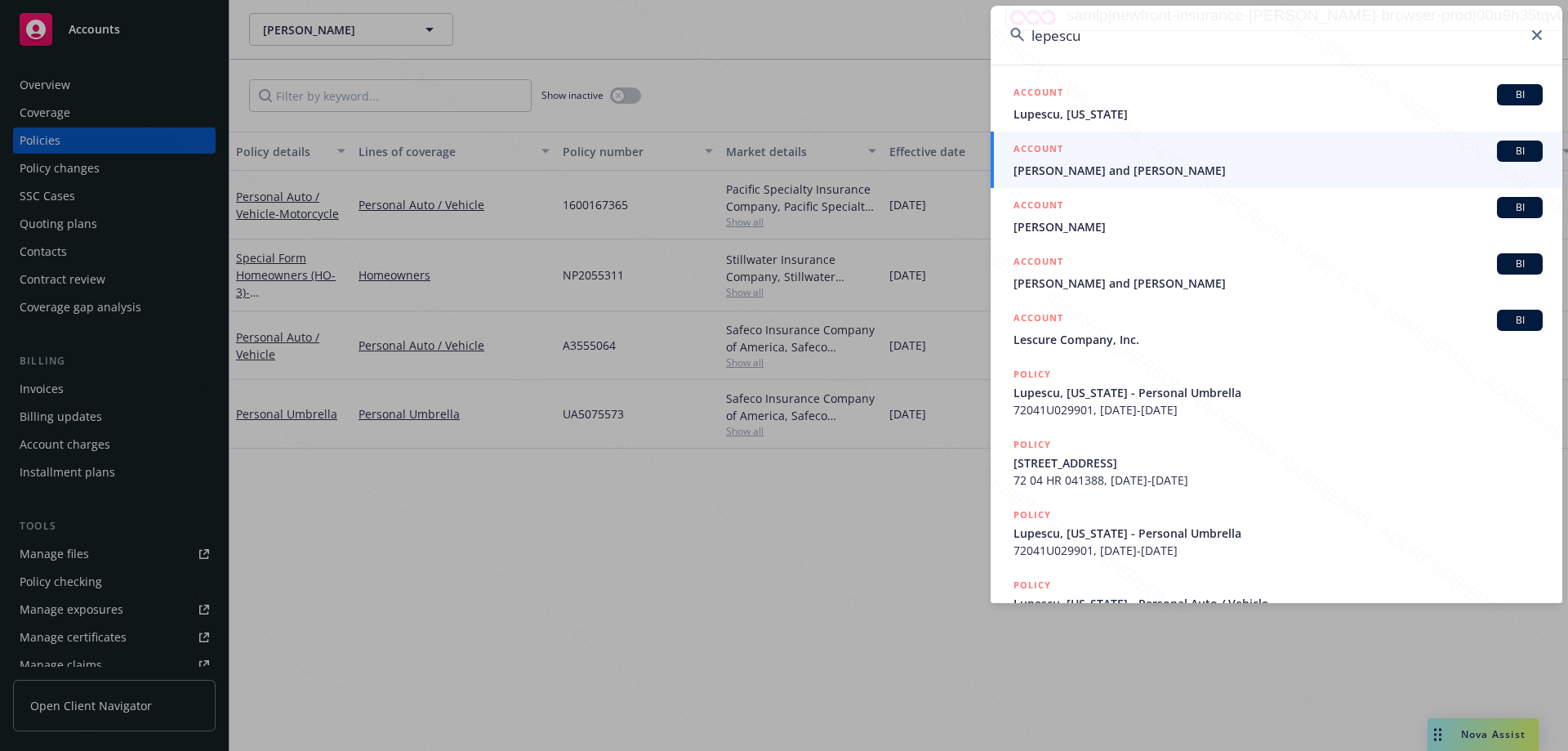
click at [1081, 166] on span "[PERSON_NAME] and [PERSON_NAME]" at bounding box center [1278, 170] width 529 height 17
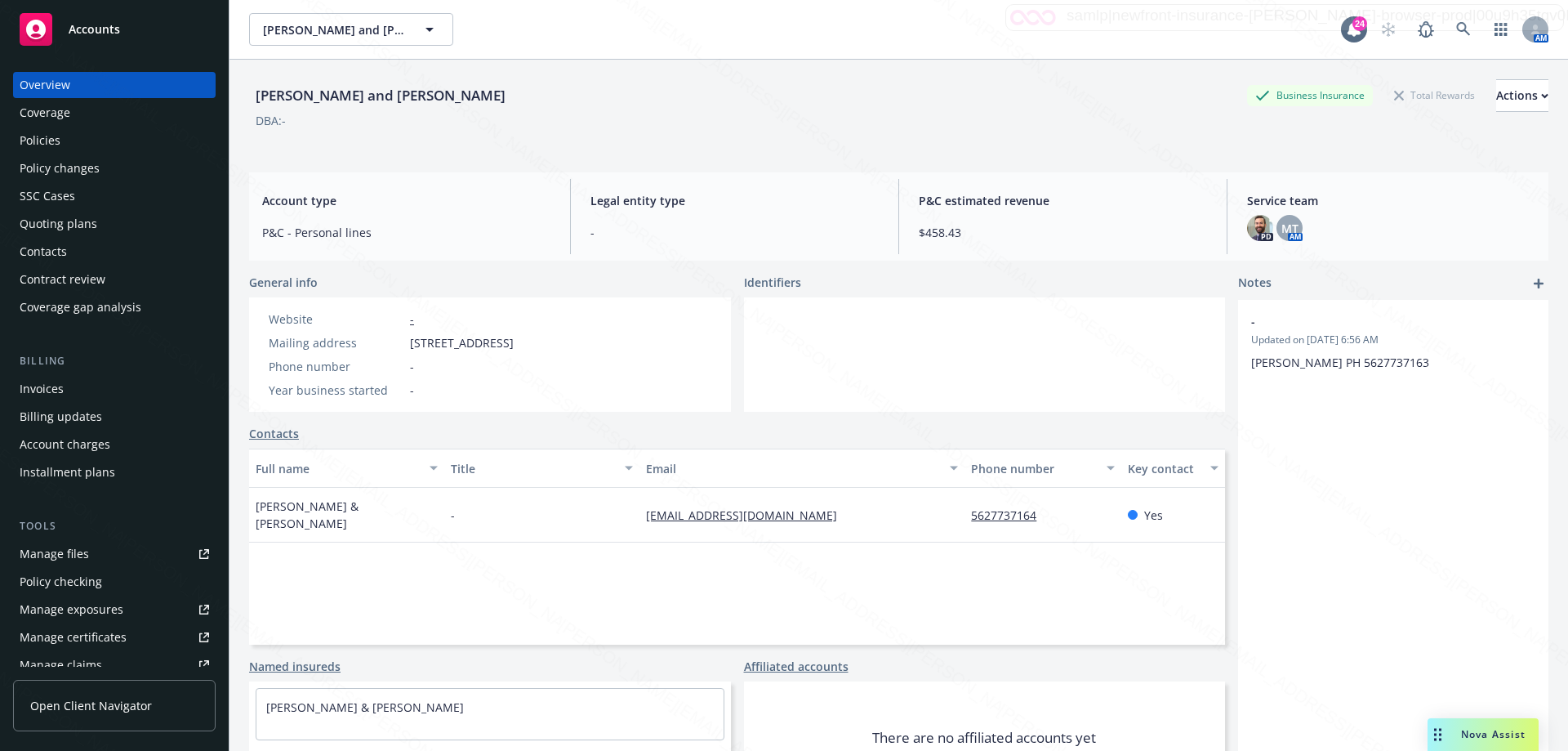
click at [68, 140] on div "Policies" at bounding box center [114, 141] width 189 height 26
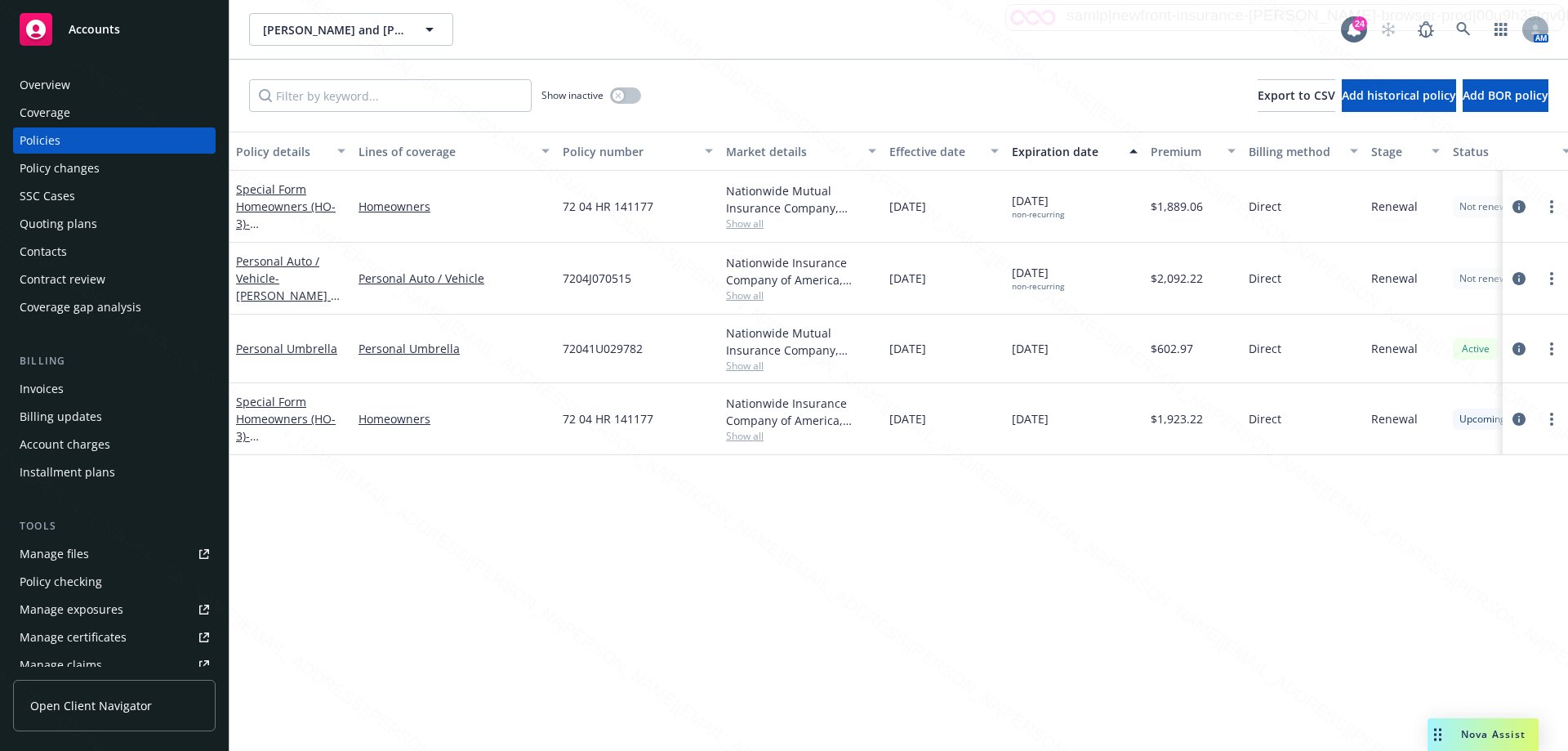
click at [64, 83] on div "Overview" at bounding box center [44, 86] width 50 height 26
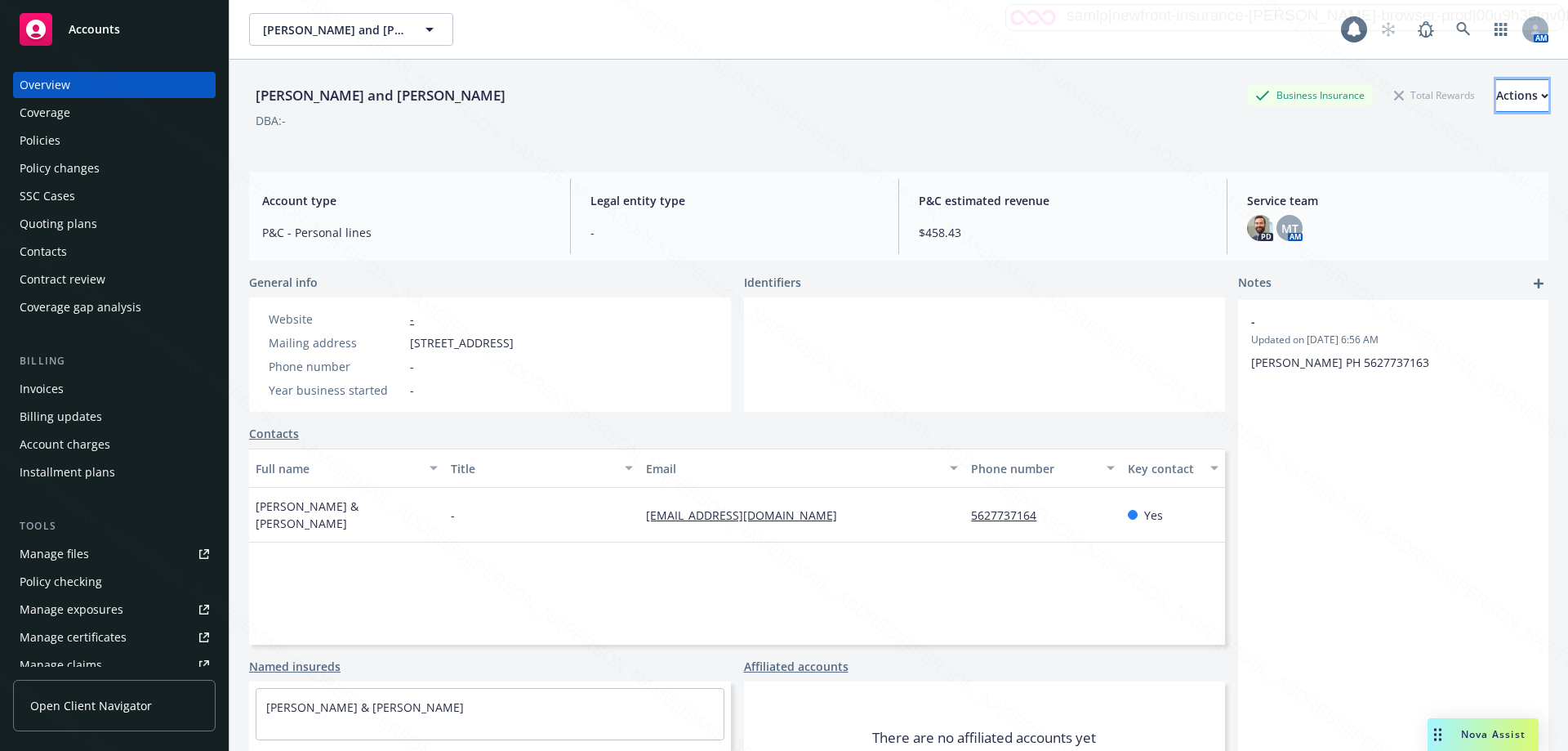
click at [1496, 93] on div "Actions" at bounding box center [1521, 95] width 52 height 31
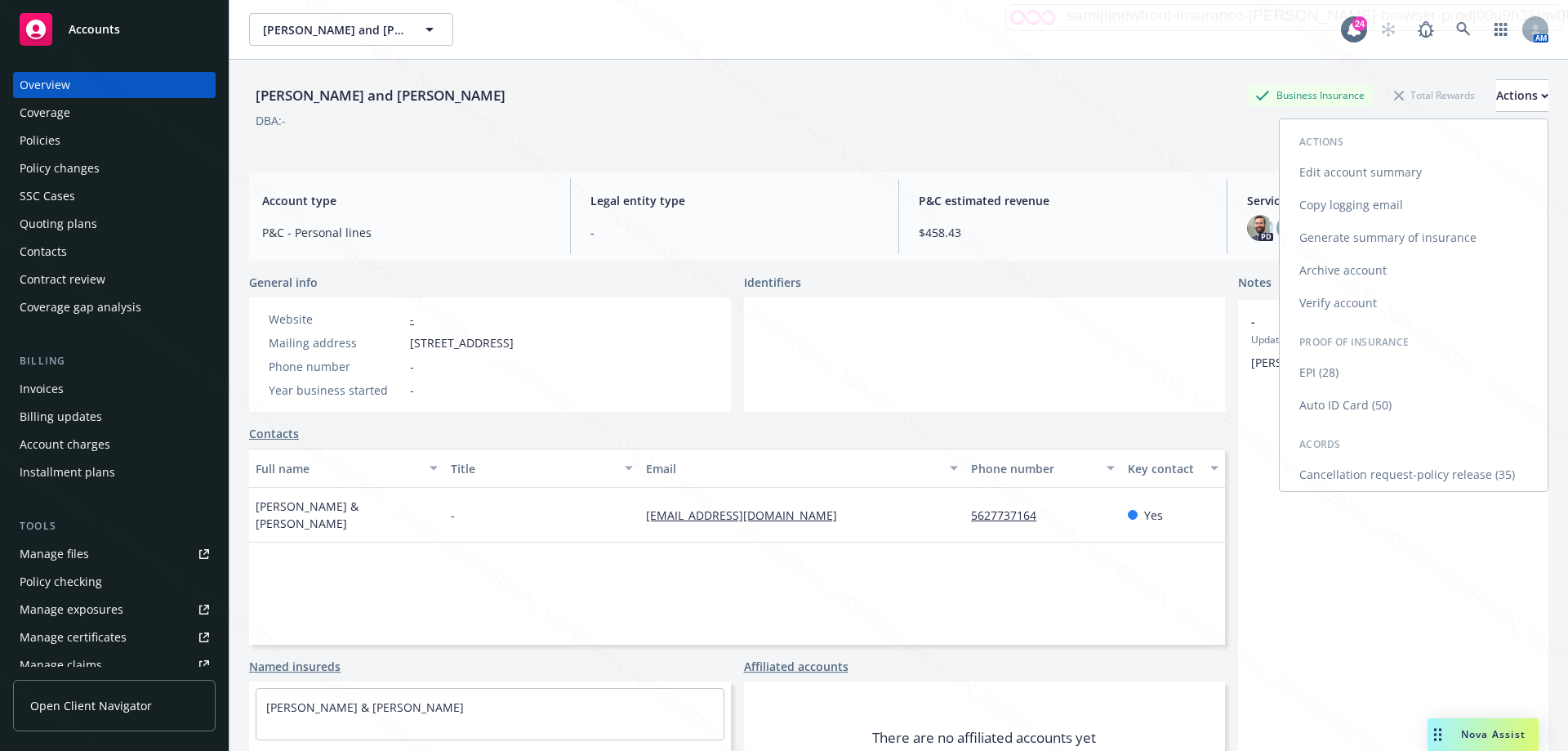
click at [1370, 472] on link "Cancellation request-policy release (35)" at bounding box center [1414, 474] width 268 height 33
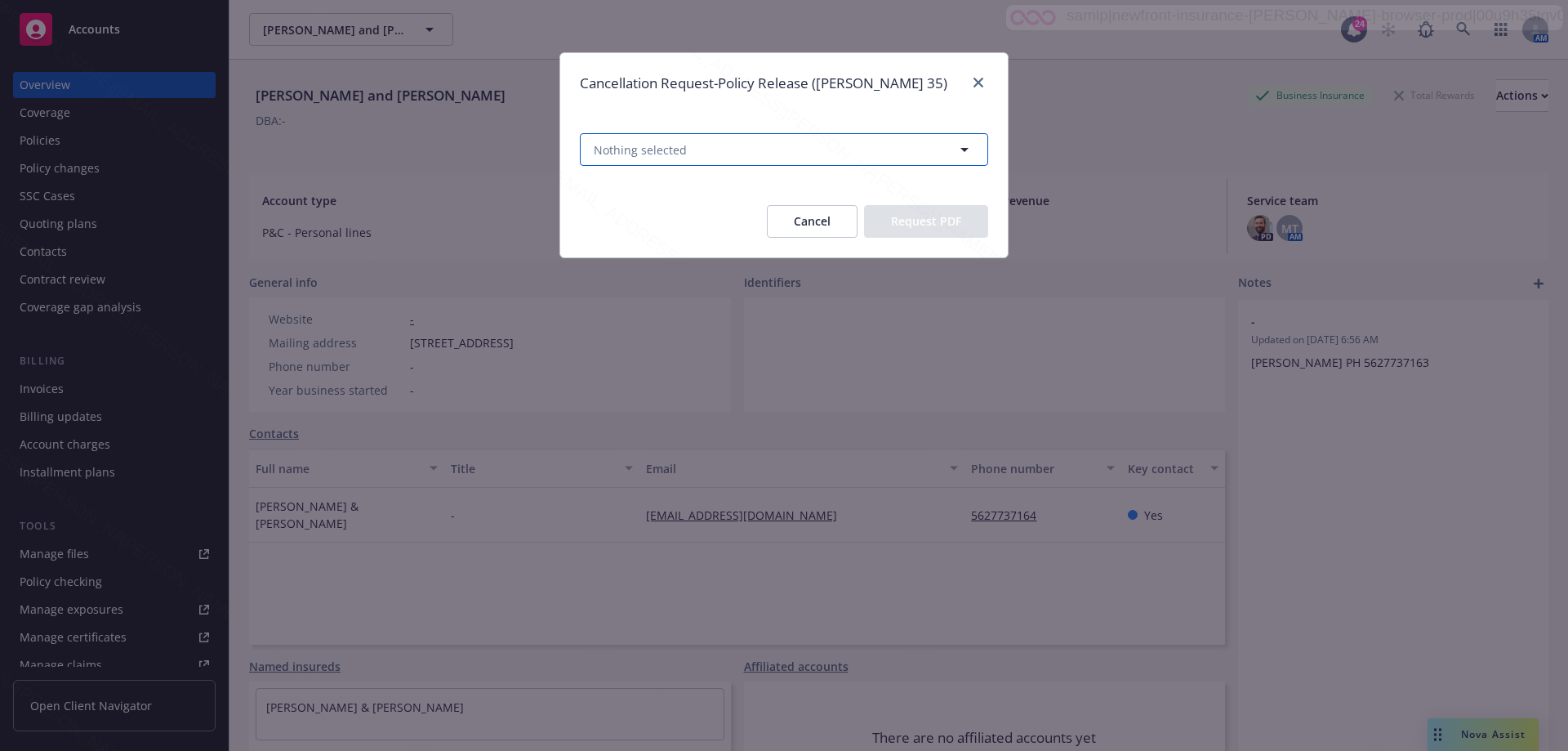
click at [831, 145] on button "Nothing selected" at bounding box center [784, 149] width 409 height 33
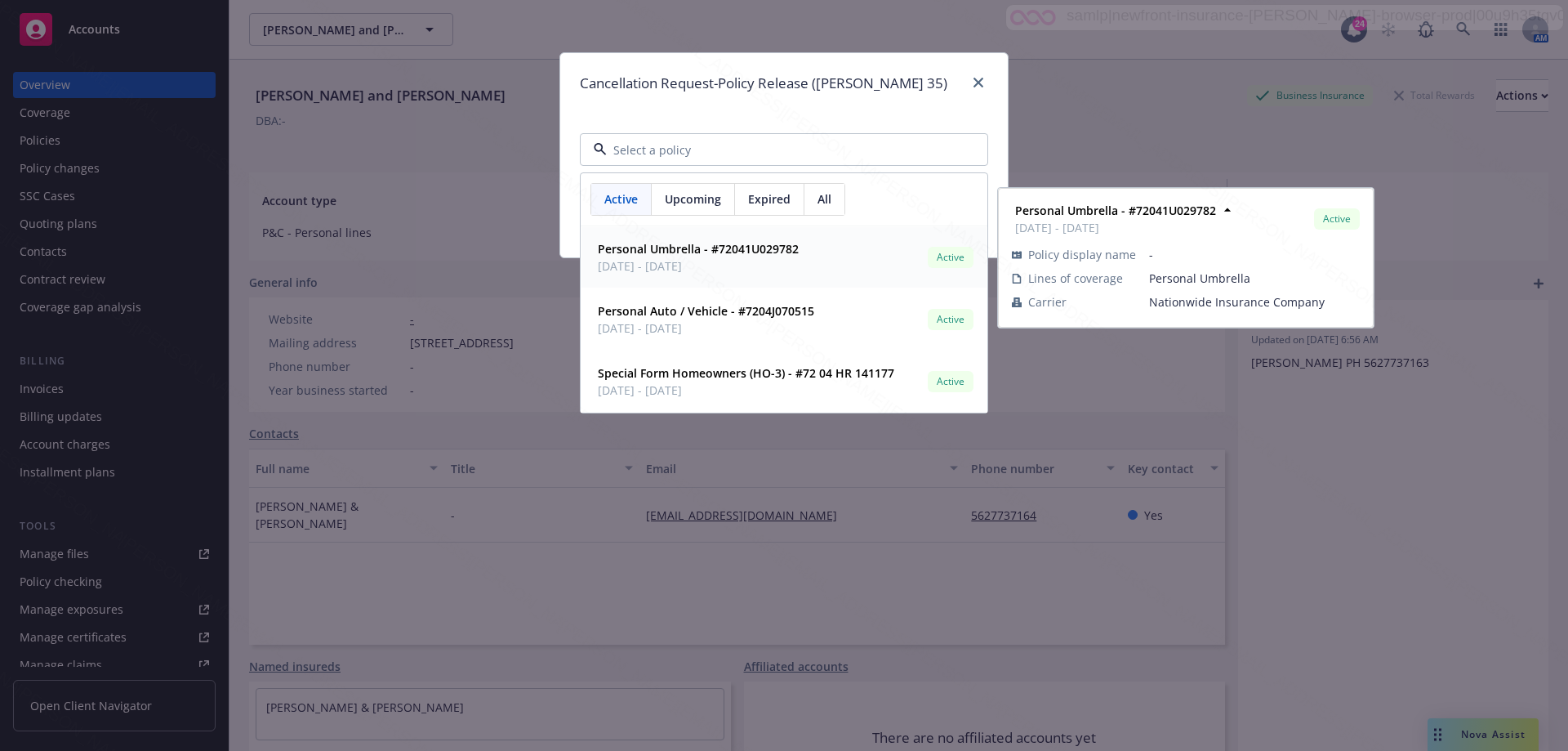
click at [737, 253] on strong "Personal Umbrella - #72041U029782" at bounding box center [699, 249] width 201 height 16
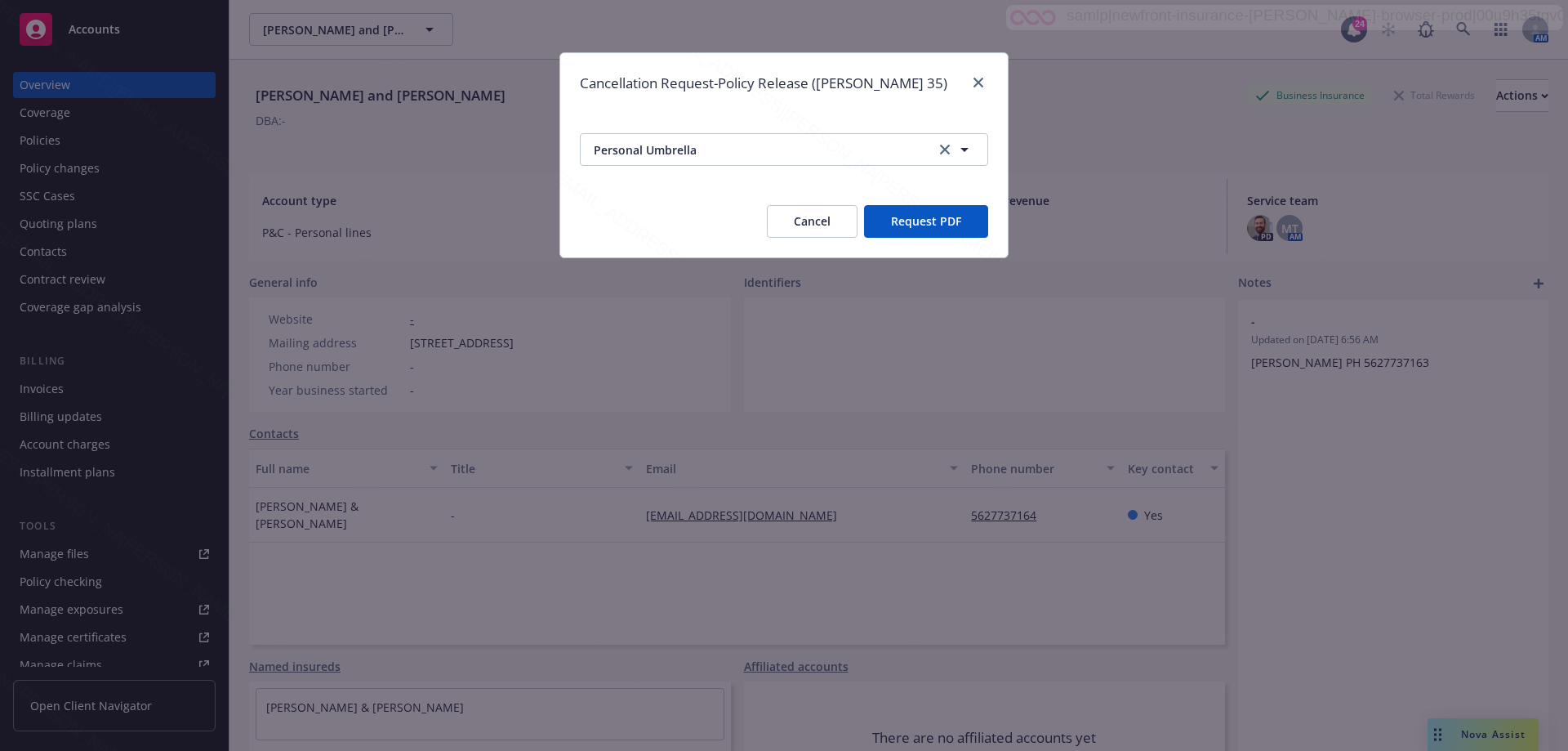
click at [935, 226] on button "Request PDF" at bounding box center [926, 221] width 124 height 33
click at [818, 232] on button "Cancel" at bounding box center [812, 221] width 91 height 33
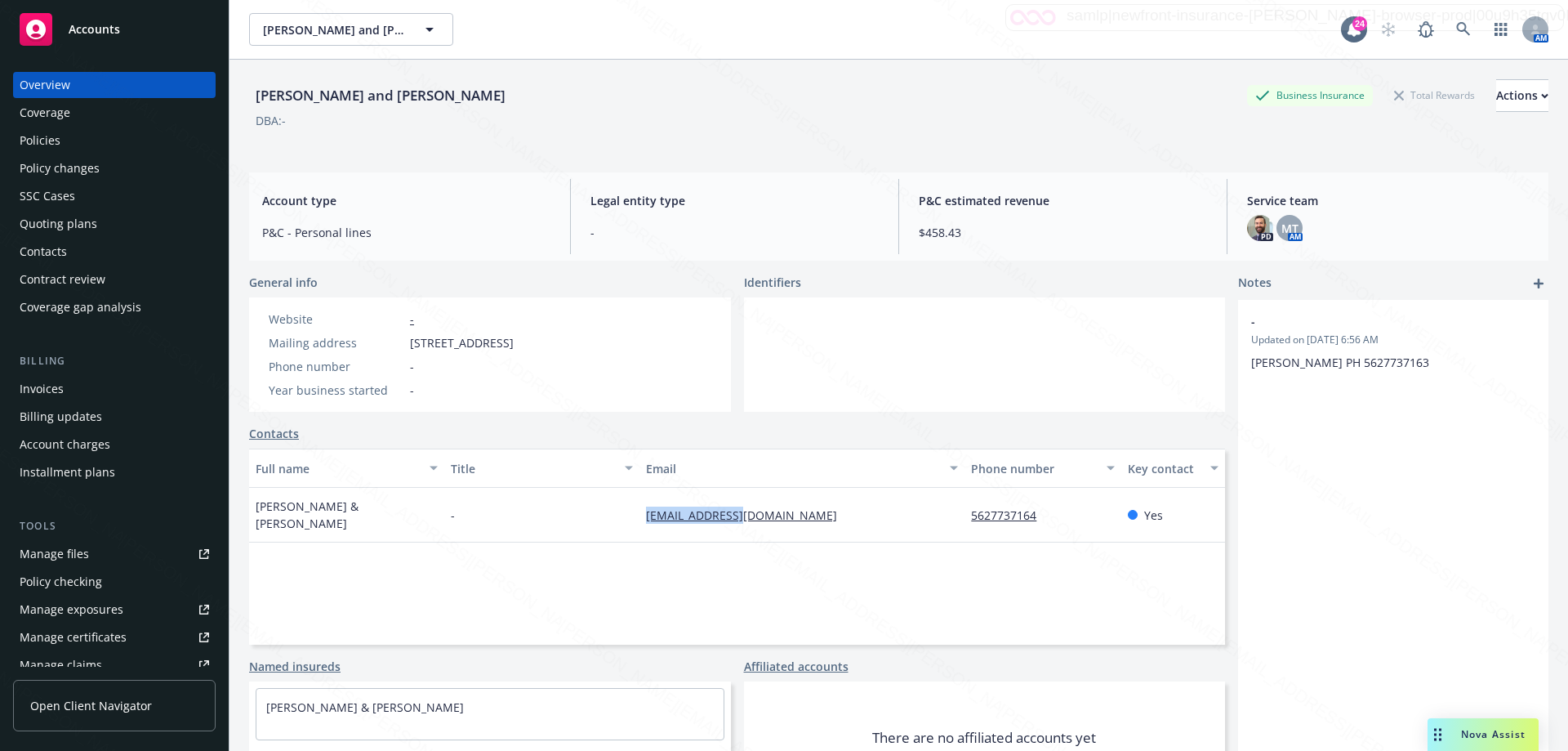
drag, startPoint x: 717, startPoint y: 513, endPoint x: 616, endPoint y: 514, distance: 101.0
click at [616, 514] on div "[PERSON_NAME] & [PERSON_NAME] - [EMAIL_ADDRESS][DOMAIN_NAME] 5627737164 Yes" at bounding box center [737, 515] width 976 height 55
copy div "[EMAIL_ADDRESS][DOMAIN_NAME]"
click at [1456, 32] on icon at bounding box center [1463, 29] width 15 height 15
click at [1456, 29] on icon at bounding box center [1463, 29] width 15 height 15
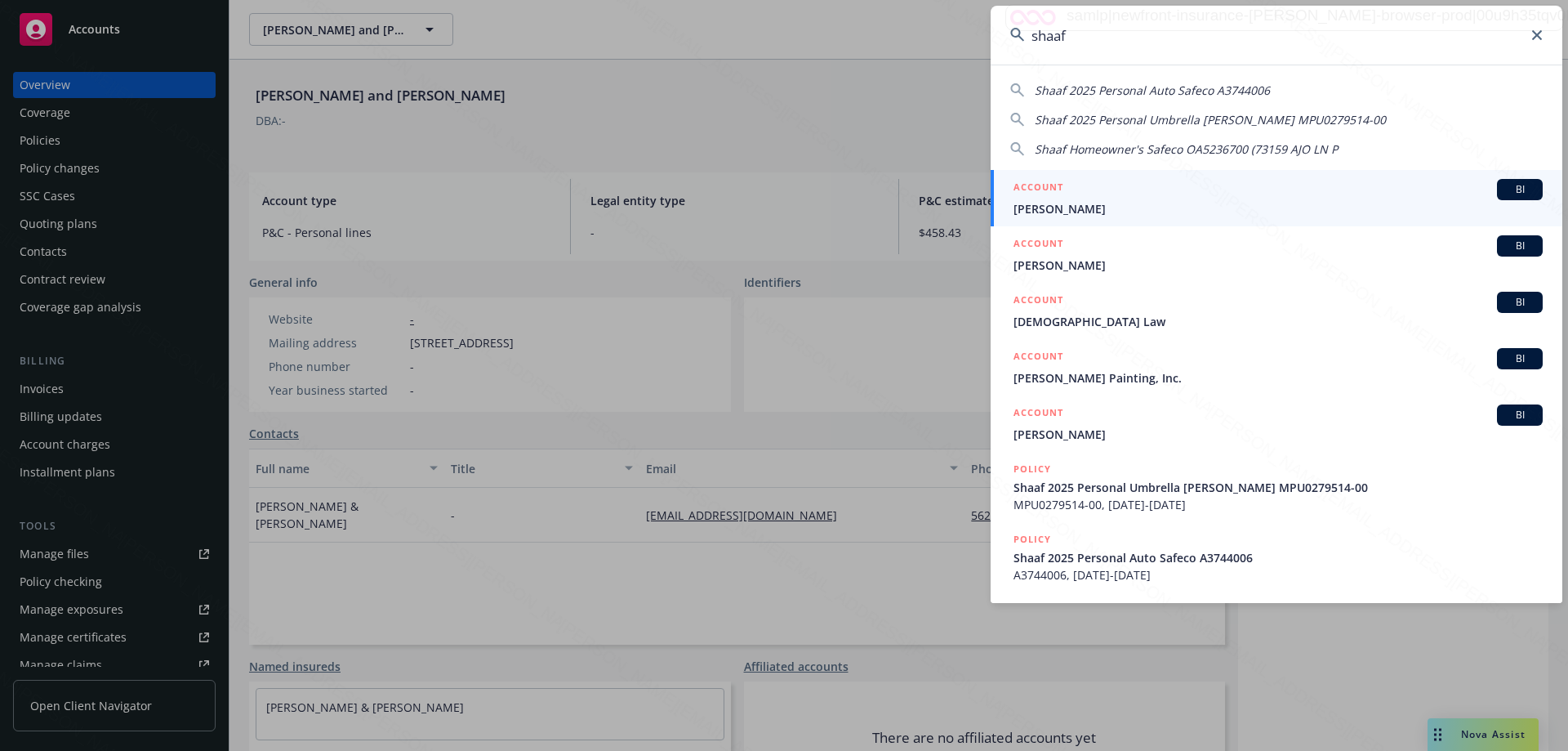
type input "shaaf"
click at [1066, 209] on span "[PERSON_NAME]" at bounding box center [1278, 208] width 529 height 17
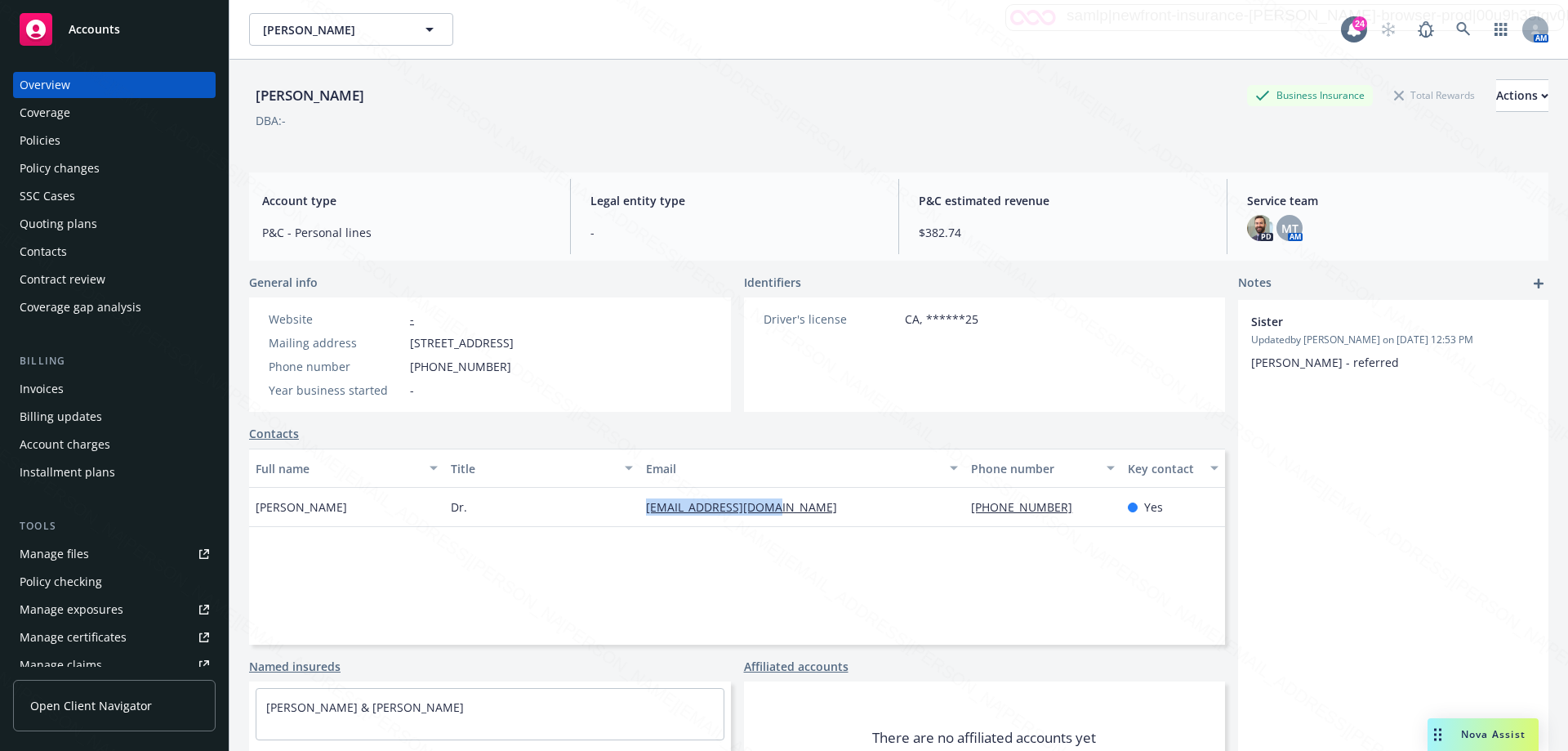
drag, startPoint x: 638, startPoint y: 507, endPoint x: 799, endPoint y: 521, distance: 161.6
click at [799, 521] on div "[EMAIL_ADDRESS][DOMAIN_NAME]" at bounding box center [802, 507] width 325 height 40
copy link "[EMAIL_ADDRESS][DOMAIN_NAME]"
click at [625, 747] on div "[PERSON_NAME] & [PERSON_NAME]" at bounding box center [490, 756] width 482 height 150
click at [54, 138] on div "Policies" at bounding box center [40, 141] width 41 height 26
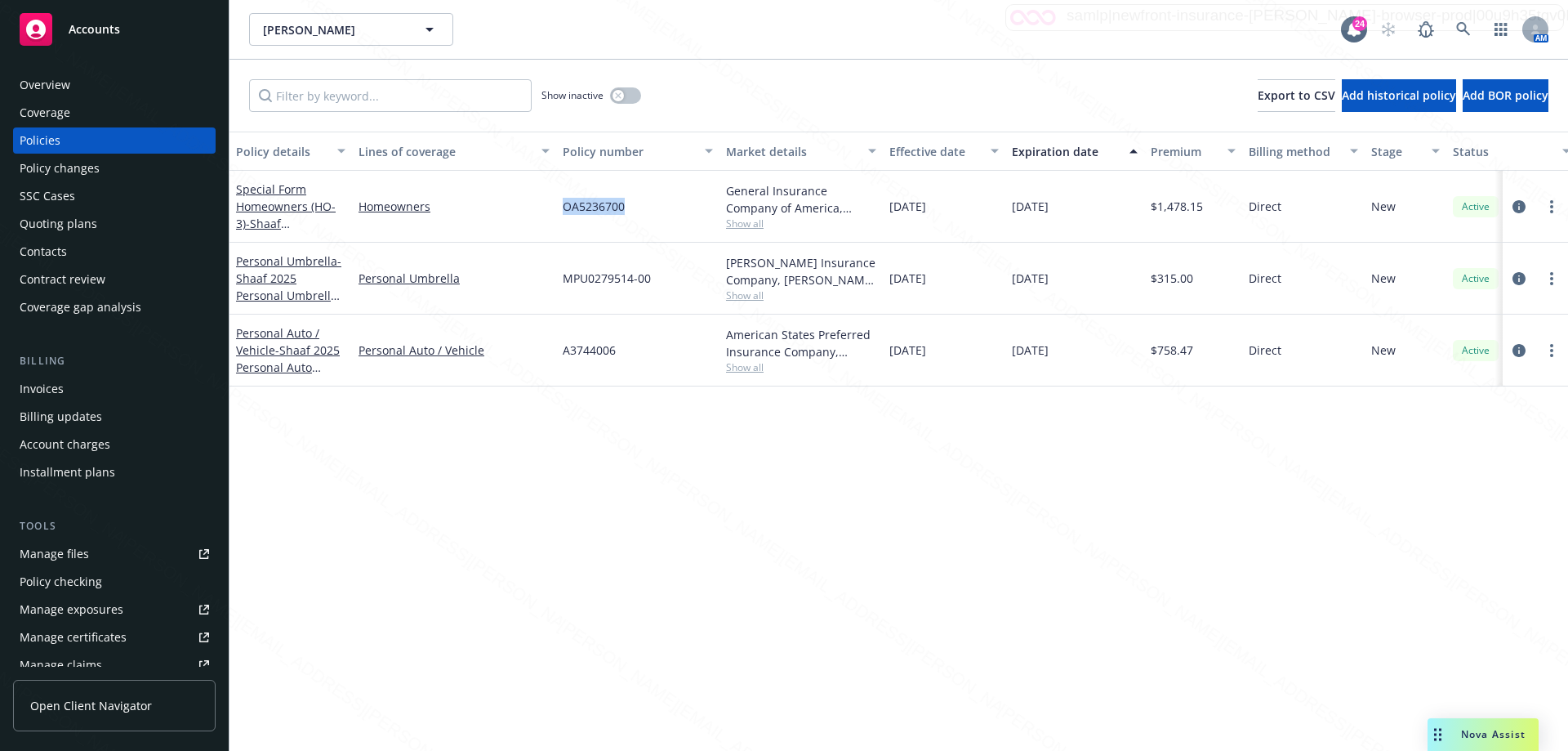
drag, startPoint x: 562, startPoint y: 204, endPoint x: 663, endPoint y: 219, distance: 102.1
click at [663, 219] on div "OA5236700" at bounding box center [637, 207] width 163 height 72
copy span "OA5236700"
click at [40, 82] on div "Overview" at bounding box center [44, 86] width 50 height 26
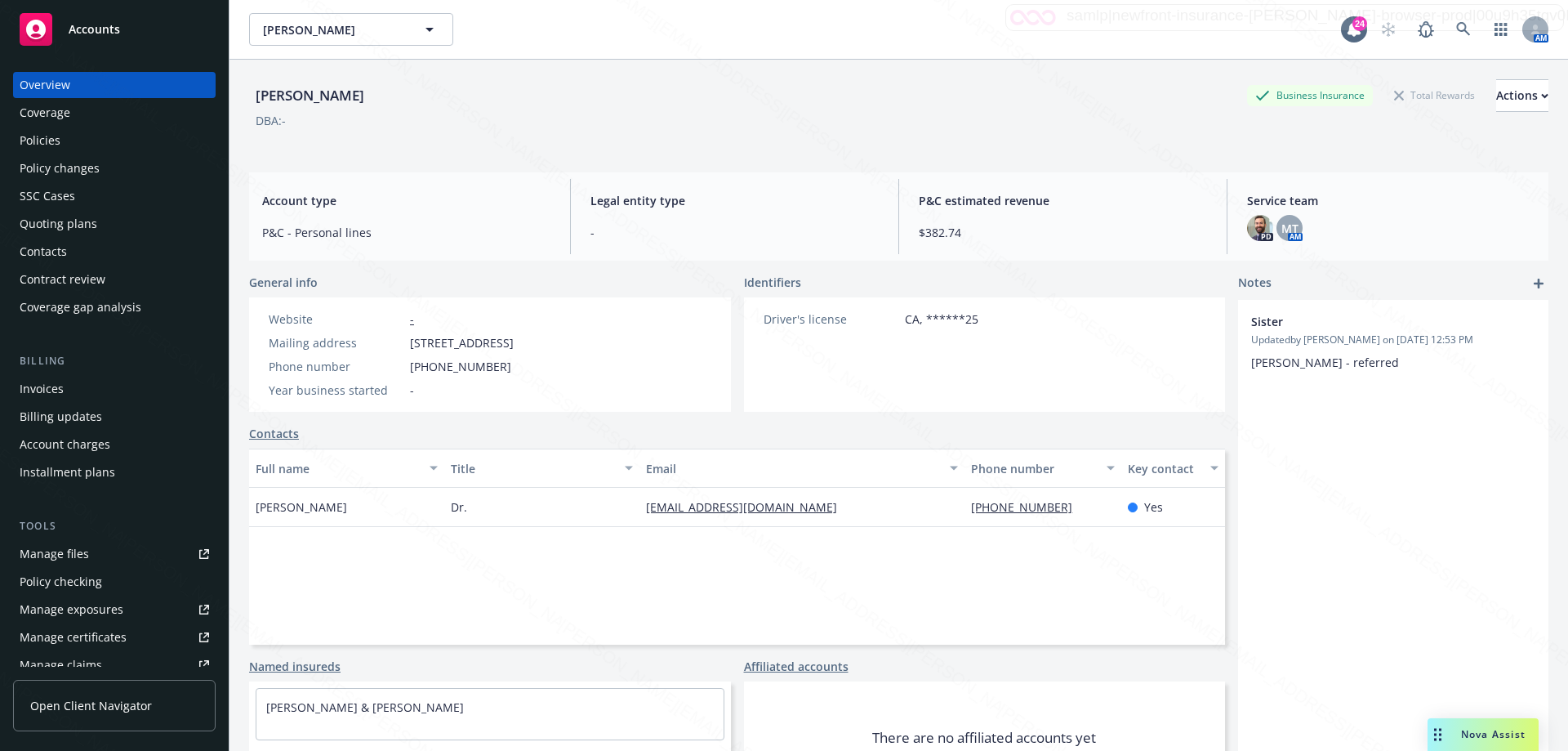
click at [65, 143] on div "Policies" at bounding box center [114, 141] width 189 height 26
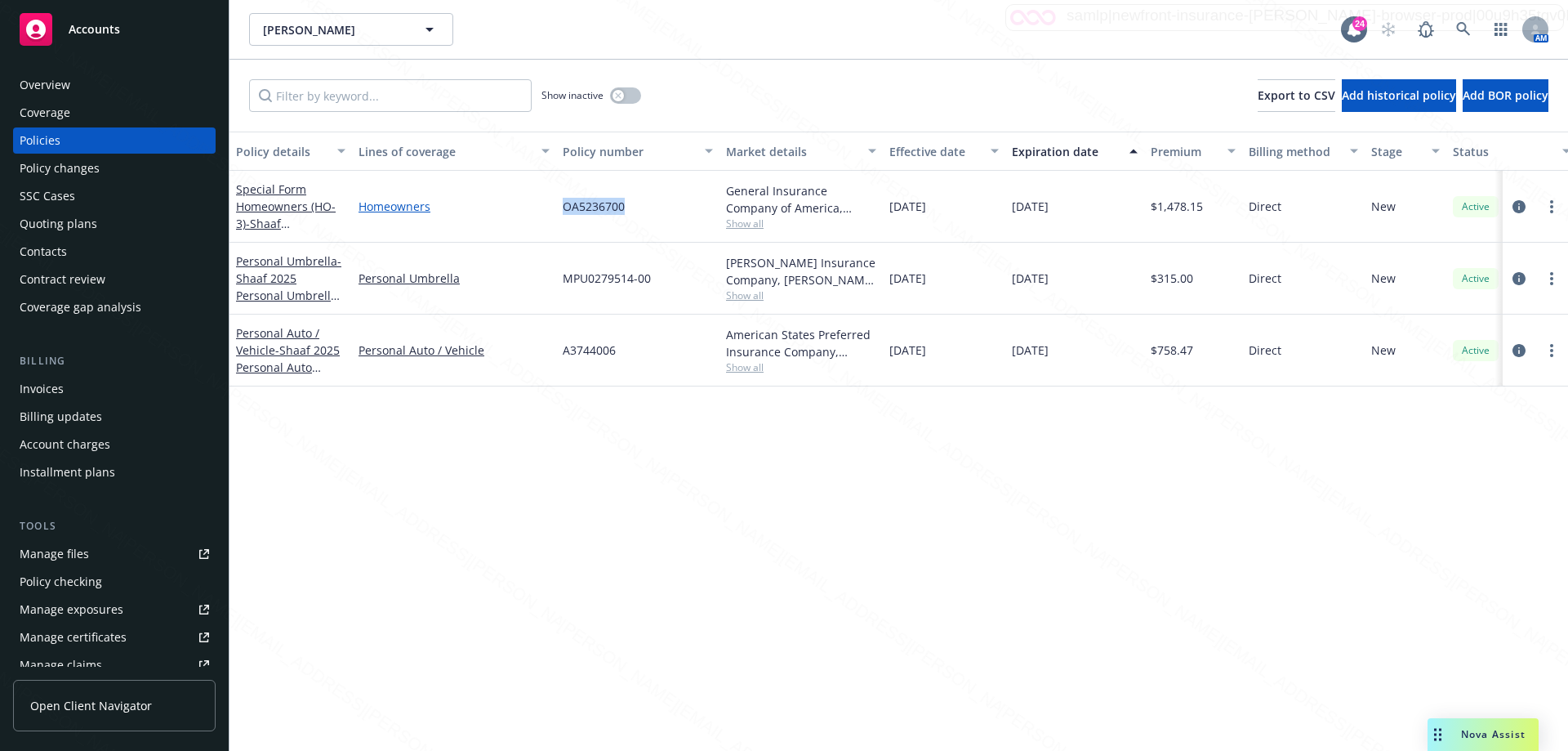
drag, startPoint x: 644, startPoint y: 213, endPoint x: 529, endPoint y: 212, distance: 115.0
click at [531, 211] on div "Special Form Homeowners (HO-3) - Shaaf Homeowner's Safeco OA5236700 ([GEOGRAPHI…" at bounding box center [1017, 207] width 1576 height 72
copy div "OA5236700"
click at [644, 203] on div "OA5236700" at bounding box center [637, 207] width 163 height 72
click at [643, 203] on div "OA5236700" at bounding box center [637, 207] width 163 height 72
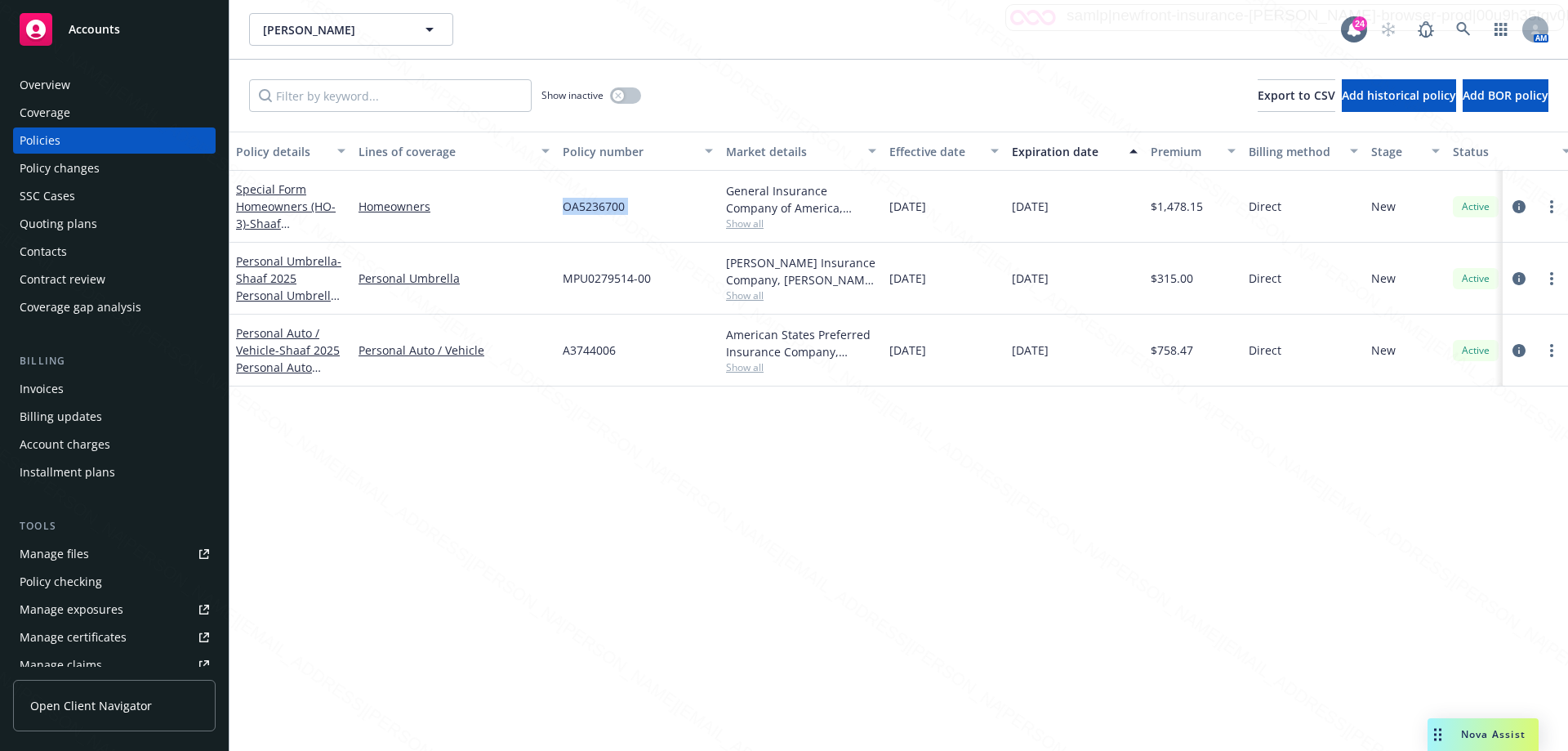
drag, startPoint x: 643, startPoint y: 203, endPoint x: 600, endPoint y: 220, distance: 46.2
click at [644, 208] on div "OA5236700" at bounding box center [637, 207] width 163 height 72
click at [556, 220] on div "Special Form Homeowners (HO-3) - Shaaf Homeowner's Safeco OA5236700 ([GEOGRAPHI…" at bounding box center [1017, 207] width 1576 height 72
click at [632, 206] on div "OA5236700" at bounding box center [637, 207] width 163 height 72
click at [634, 204] on div "OA5236700" at bounding box center [637, 207] width 163 height 72
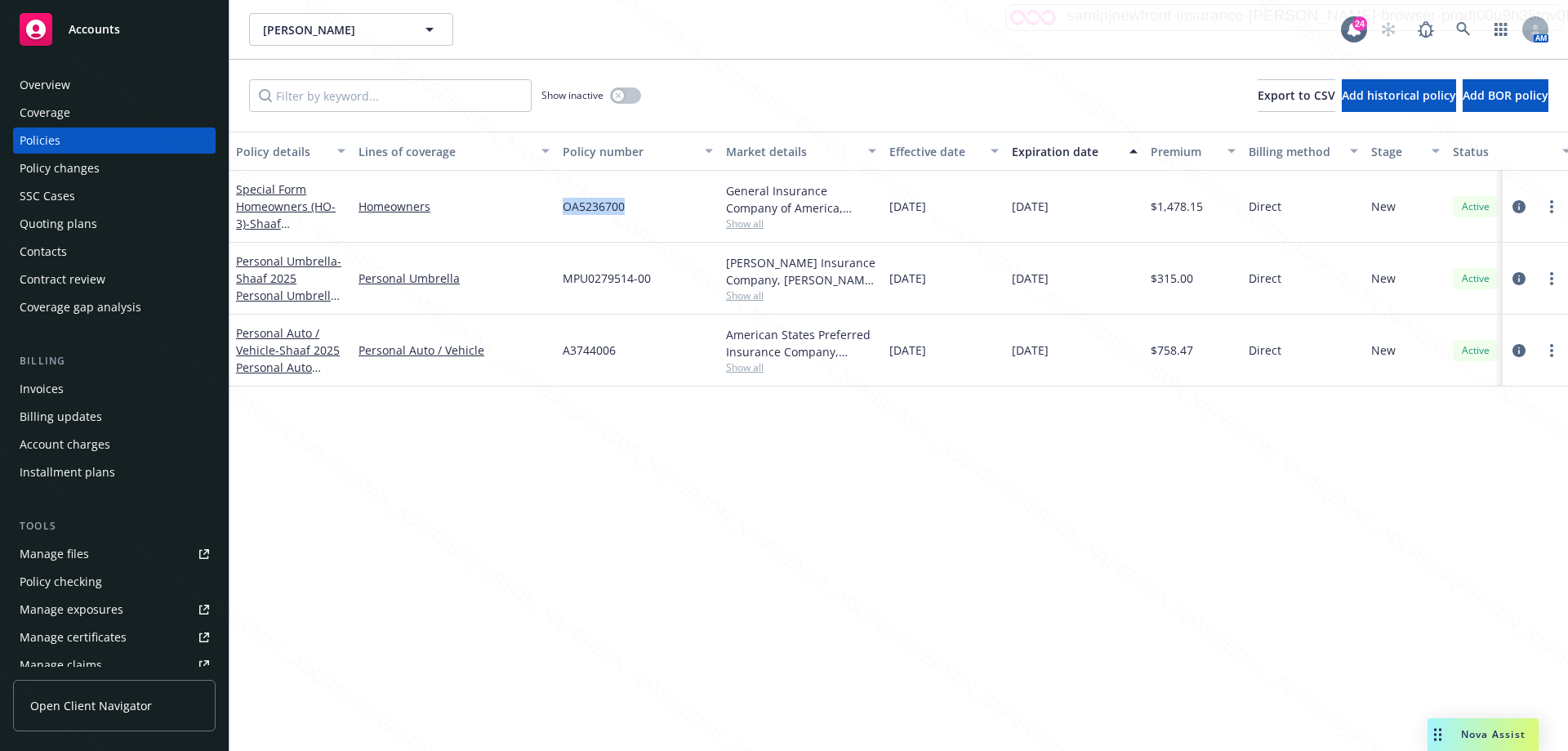
drag, startPoint x: 564, startPoint y: 204, endPoint x: 684, endPoint y: 218, distance: 120.8
click at [684, 218] on div "OA5236700" at bounding box center [637, 207] width 163 height 72
copy span "OA5236700"
click at [1463, 31] on icon at bounding box center [1463, 29] width 14 height 14
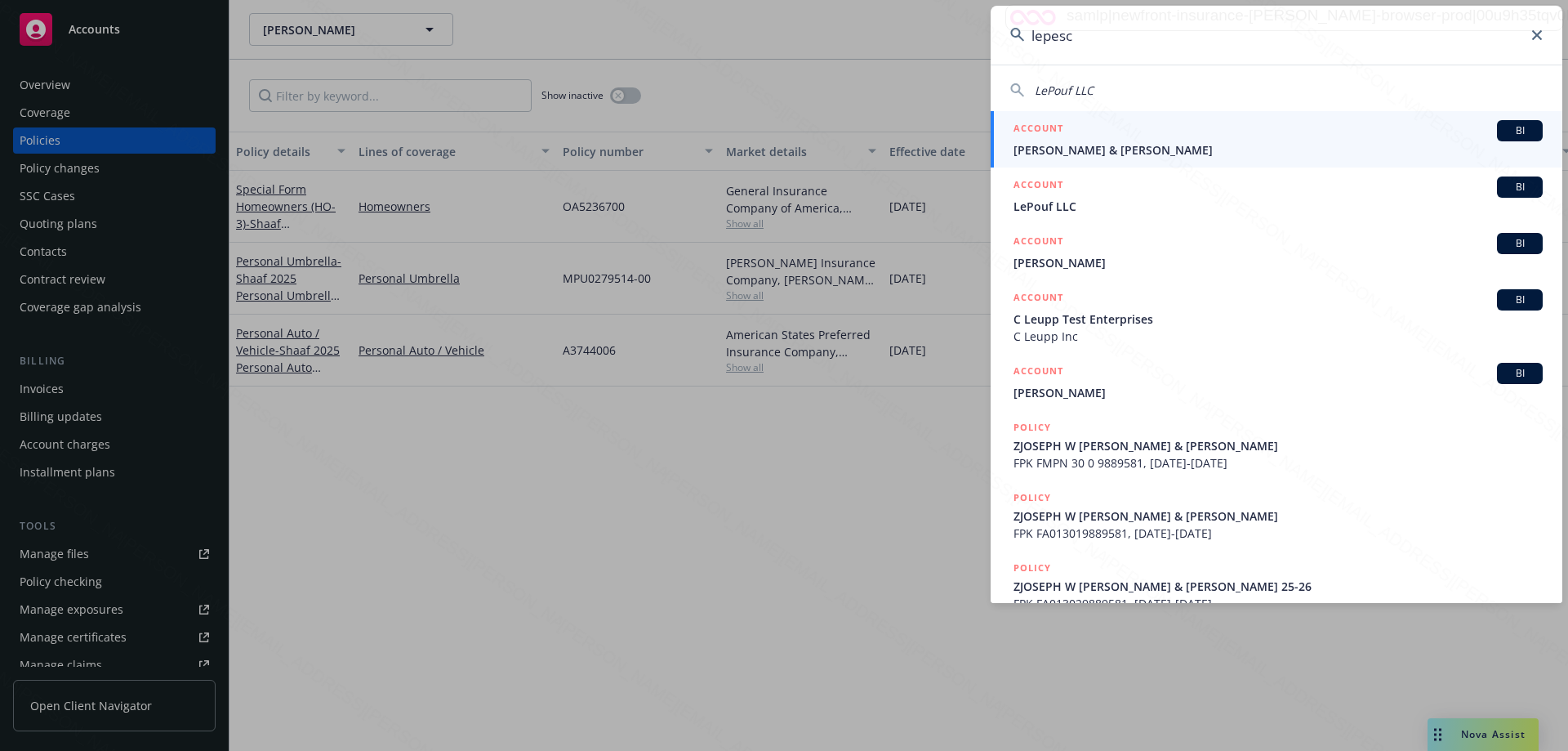
type input "lepescu"
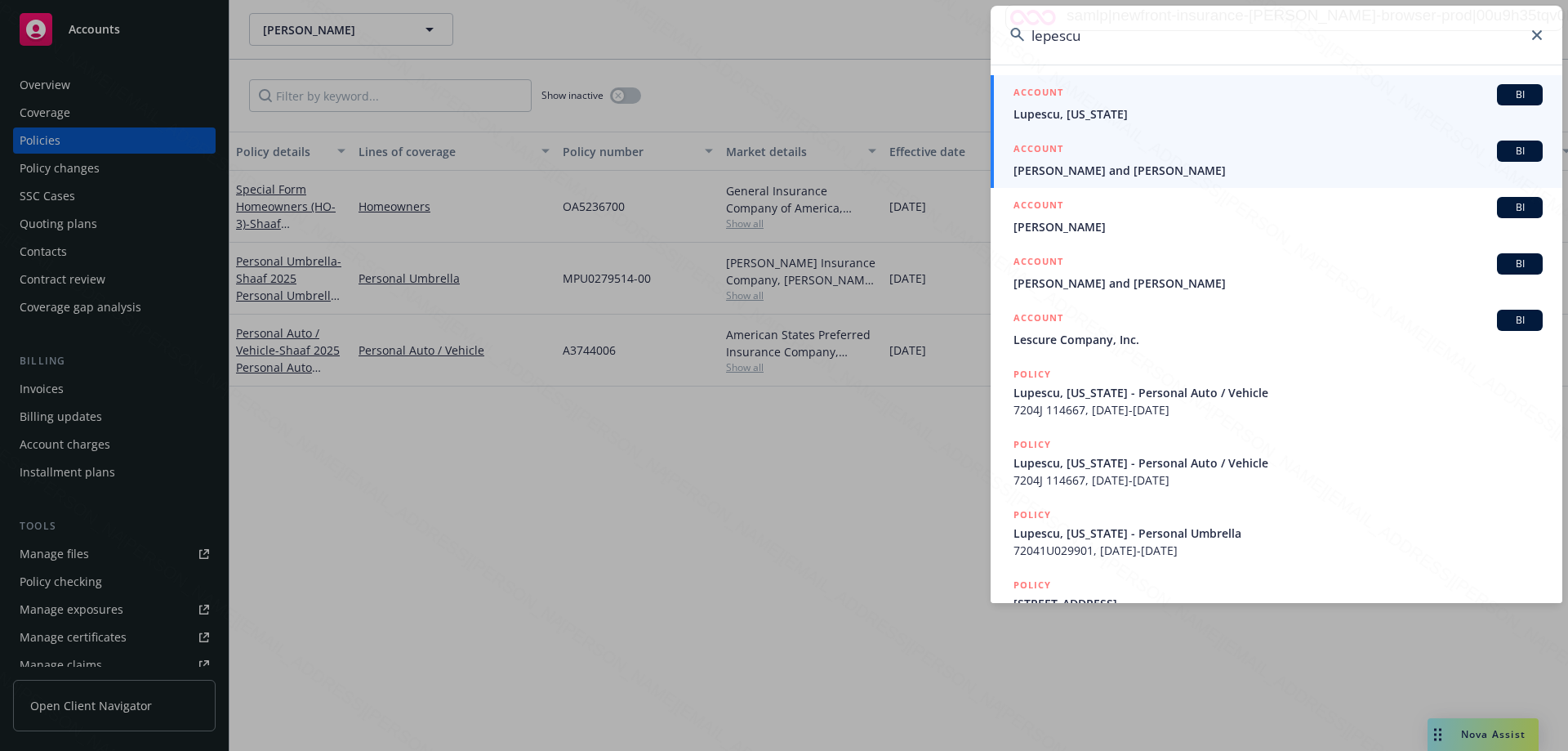
click at [1150, 165] on span "[PERSON_NAME] and [PERSON_NAME]" at bounding box center [1278, 170] width 529 height 17
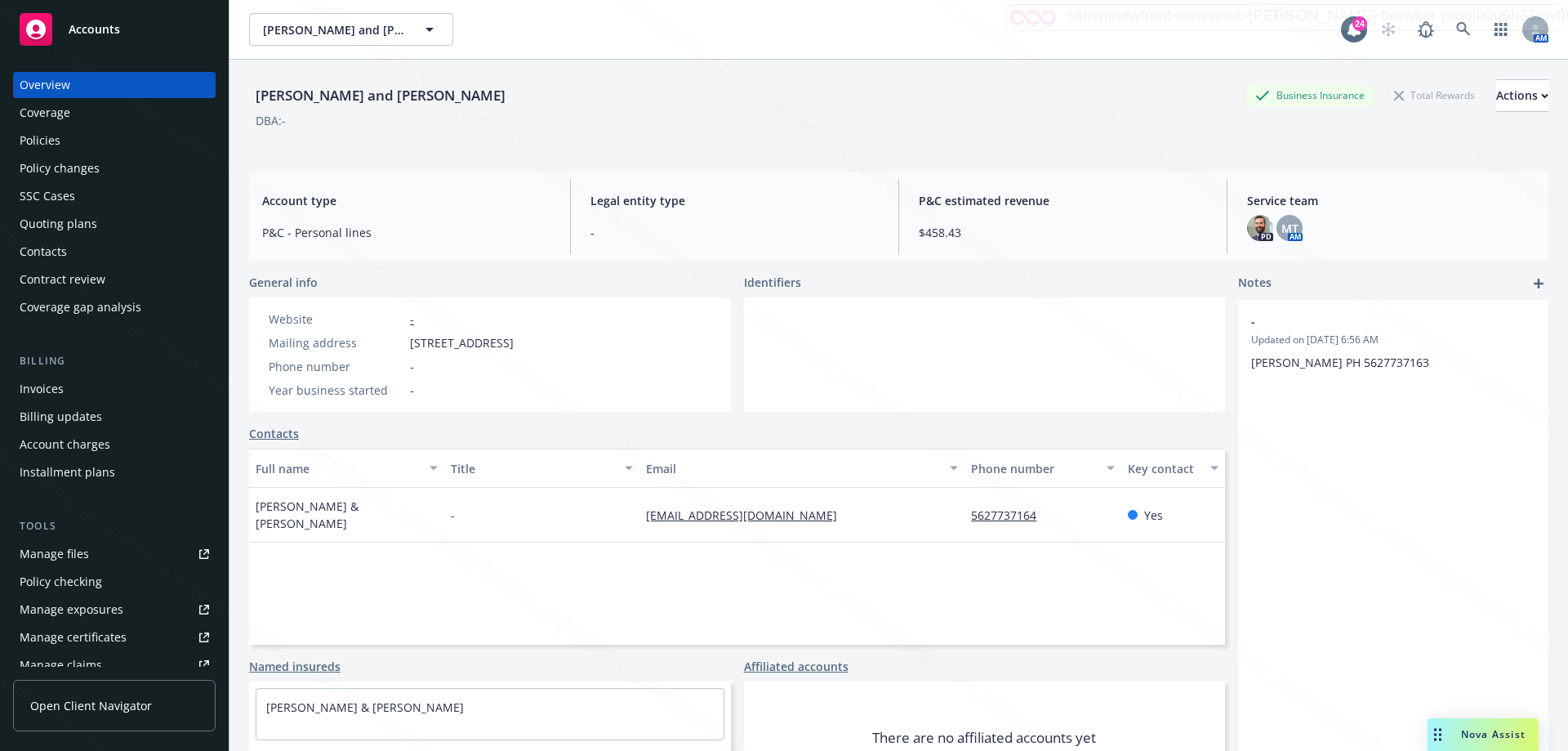
click at [63, 141] on div "Policies" at bounding box center [114, 141] width 189 height 26
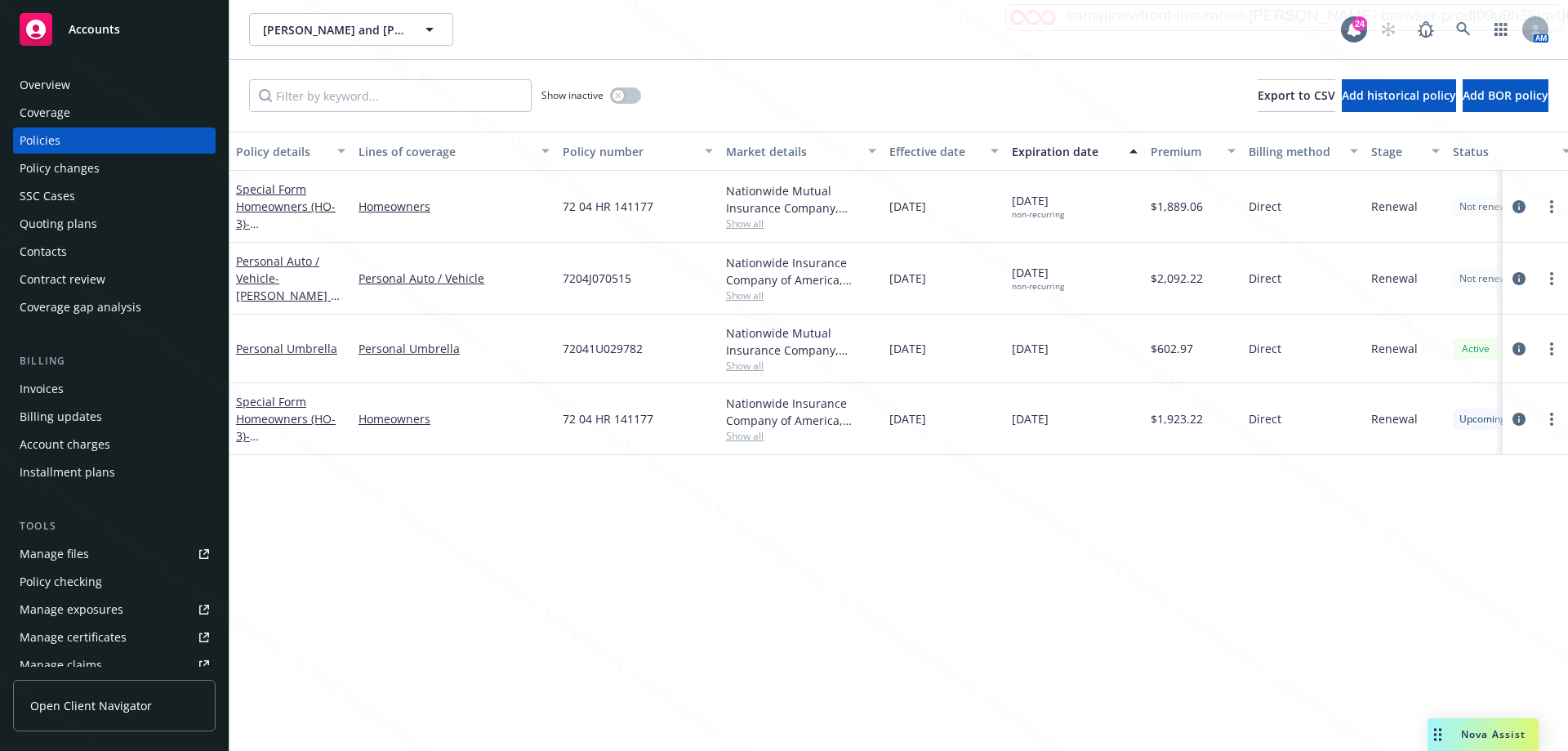
click at [41, 73] on div "Overview" at bounding box center [44, 86] width 50 height 26
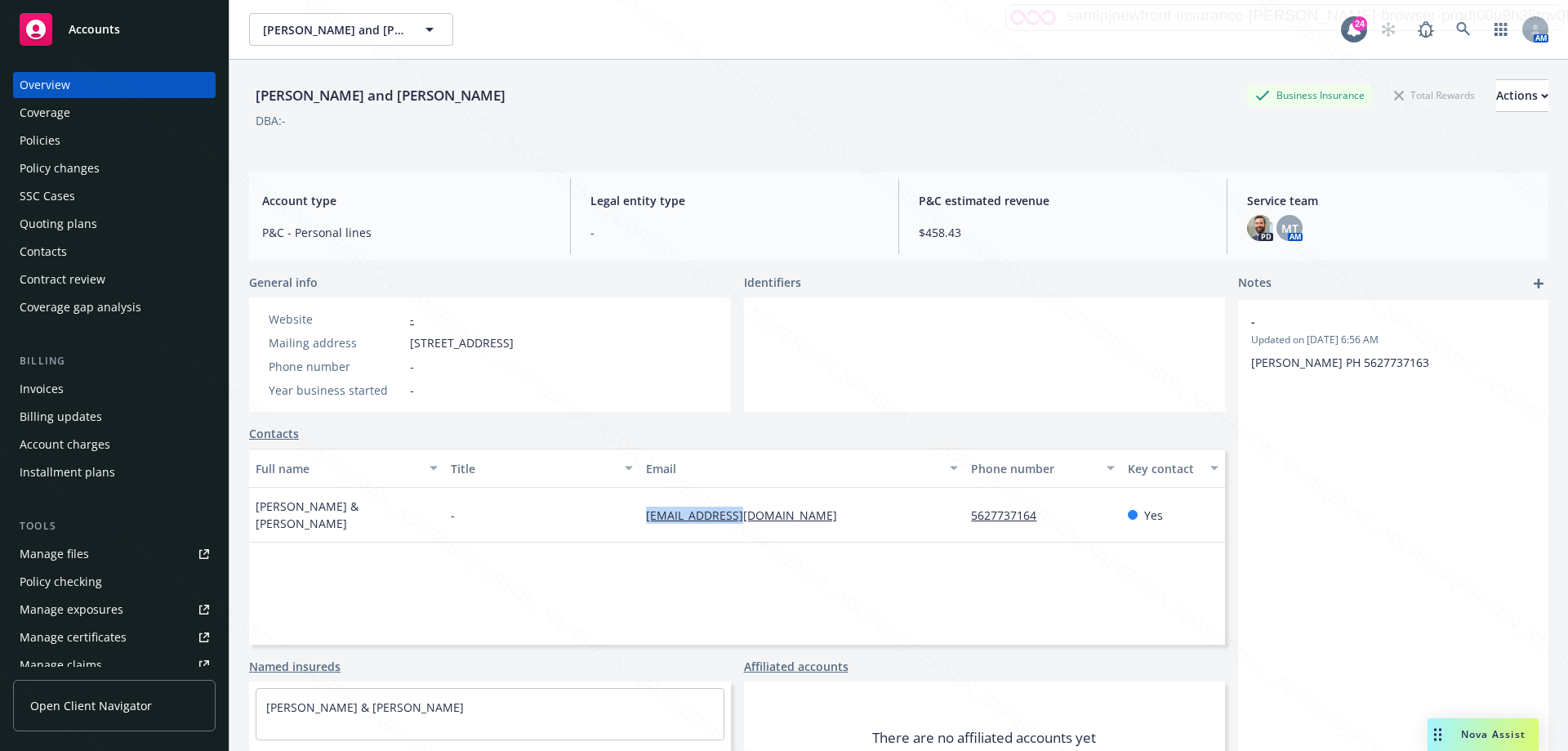
drag, startPoint x: 631, startPoint y: 505, endPoint x: 771, endPoint y: 509, distance: 140.1
click at [771, 509] on div "[PERSON_NAME] & [PERSON_NAME] - [EMAIL_ADDRESS][DOMAIN_NAME] 5627737164 Yes" at bounding box center [737, 515] width 976 height 55
copy div "[EMAIL_ADDRESS][DOMAIN_NAME]"
click at [1456, 33] on icon at bounding box center [1463, 29] width 15 height 15
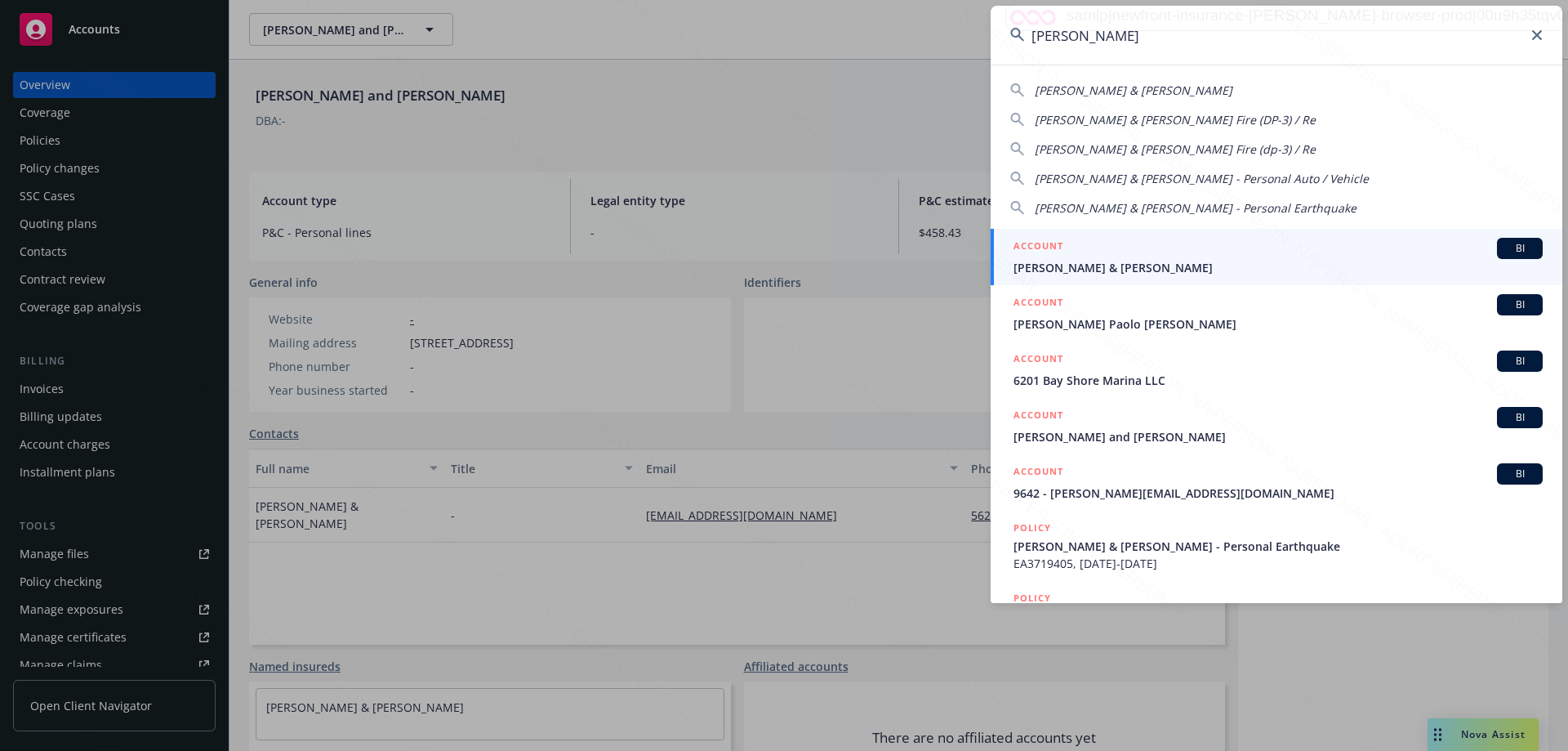
type input "[PERSON_NAME]"
click at [1113, 262] on span "[PERSON_NAME] & [PERSON_NAME]" at bounding box center [1278, 267] width 529 height 17
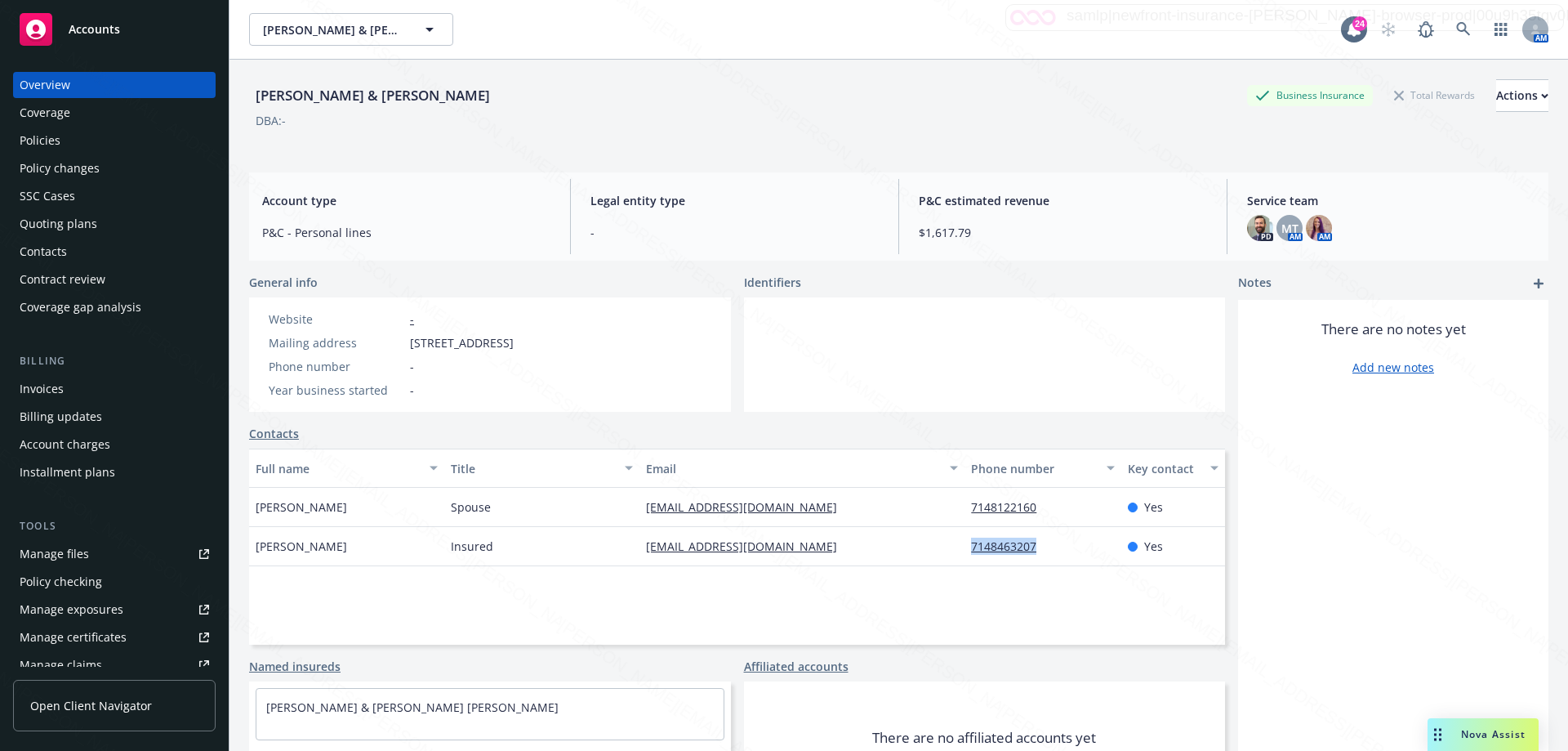
drag, startPoint x: 958, startPoint y: 546, endPoint x: 1049, endPoint y: 549, distance: 91.0
click at [1049, 549] on div "7148463207" at bounding box center [1042, 547] width 156 height 40
copy link "7148463207"
drag, startPoint x: 630, startPoint y: 551, endPoint x: 832, endPoint y: 547, distance: 202.0
click at [832, 547] on div "[PERSON_NAME] Insured [EMAIL_ADDRESS][DOMAIN_NAME] 7148463207 Yes" at bounding box center [737, 547] width 976 height 40
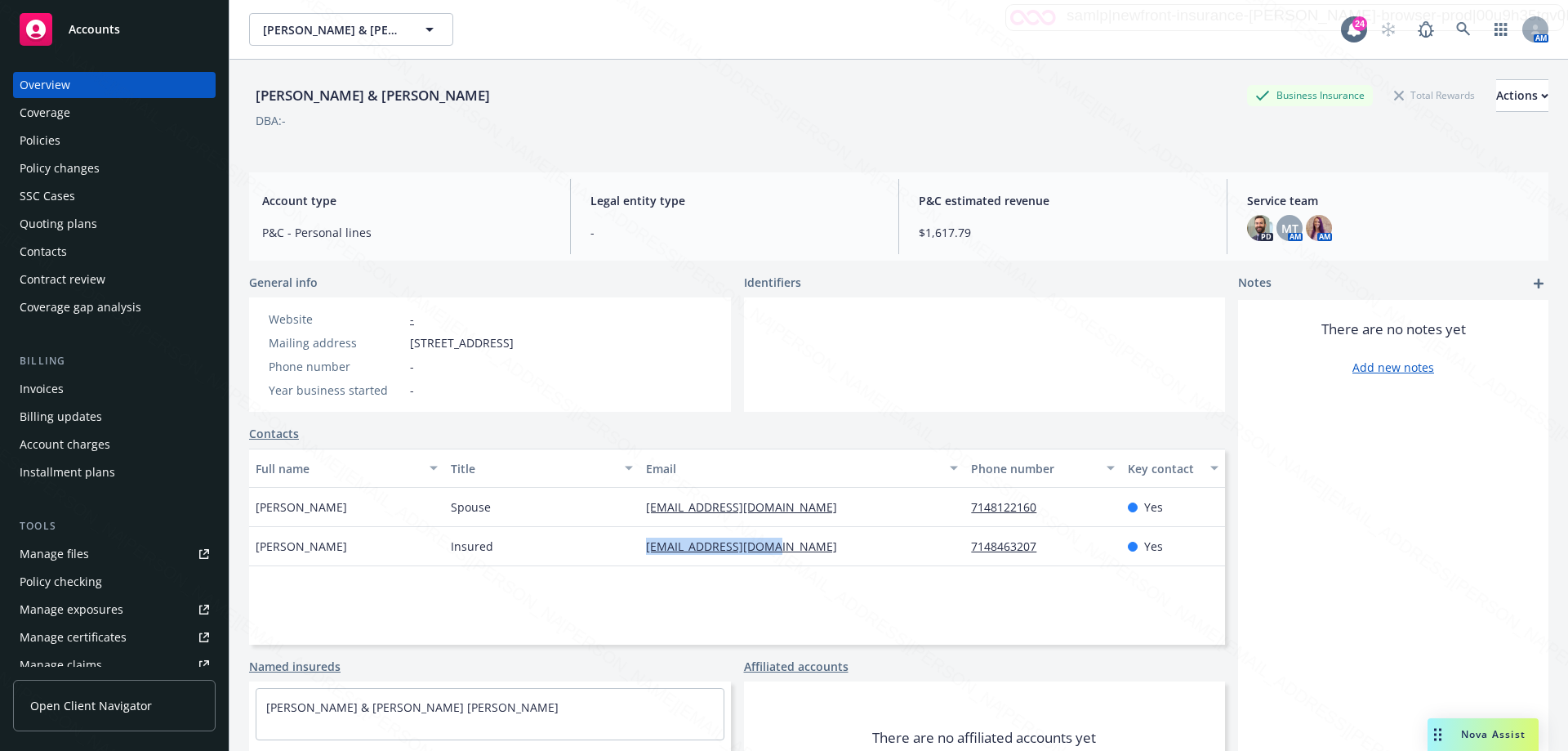
copy div "[EMAIL_ADDRESS][DOMAIN_NAME]"
